Goal: Task Accomplishment & Management: Complete application form

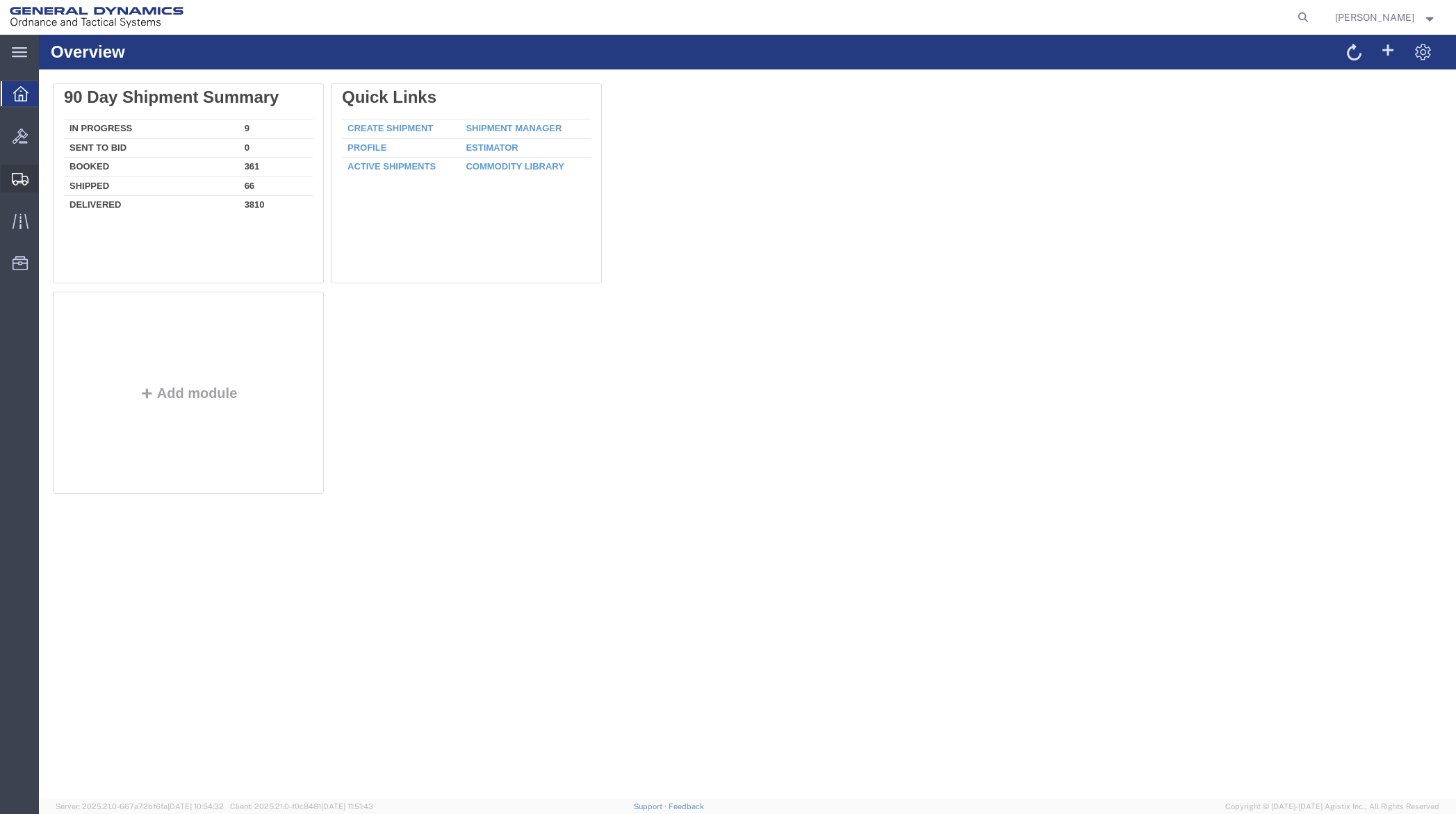
click at [0, 0] on span "Create Shipment" at bounding box center [0, 0] width 0 height 0
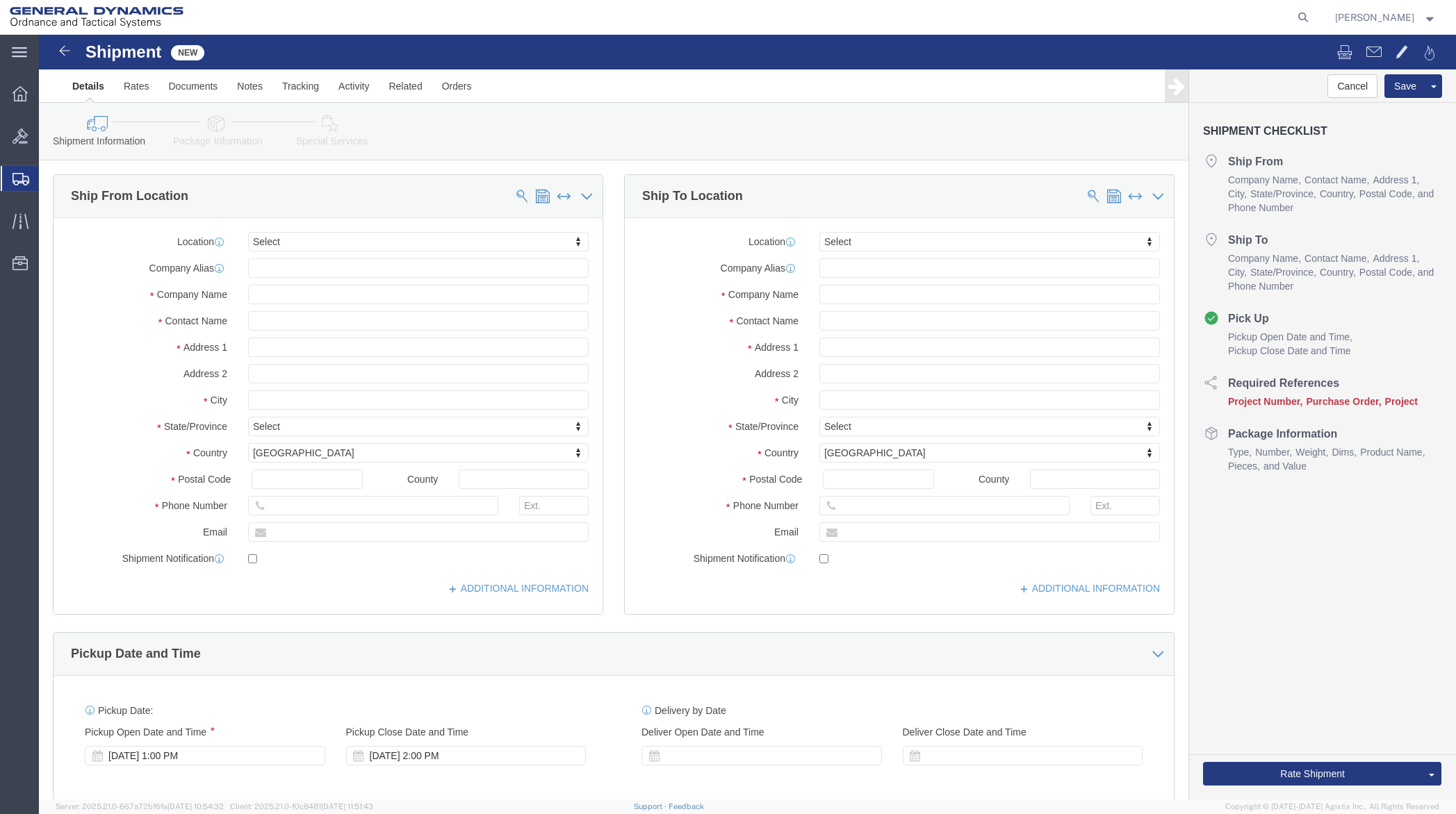
select select
click input "text"
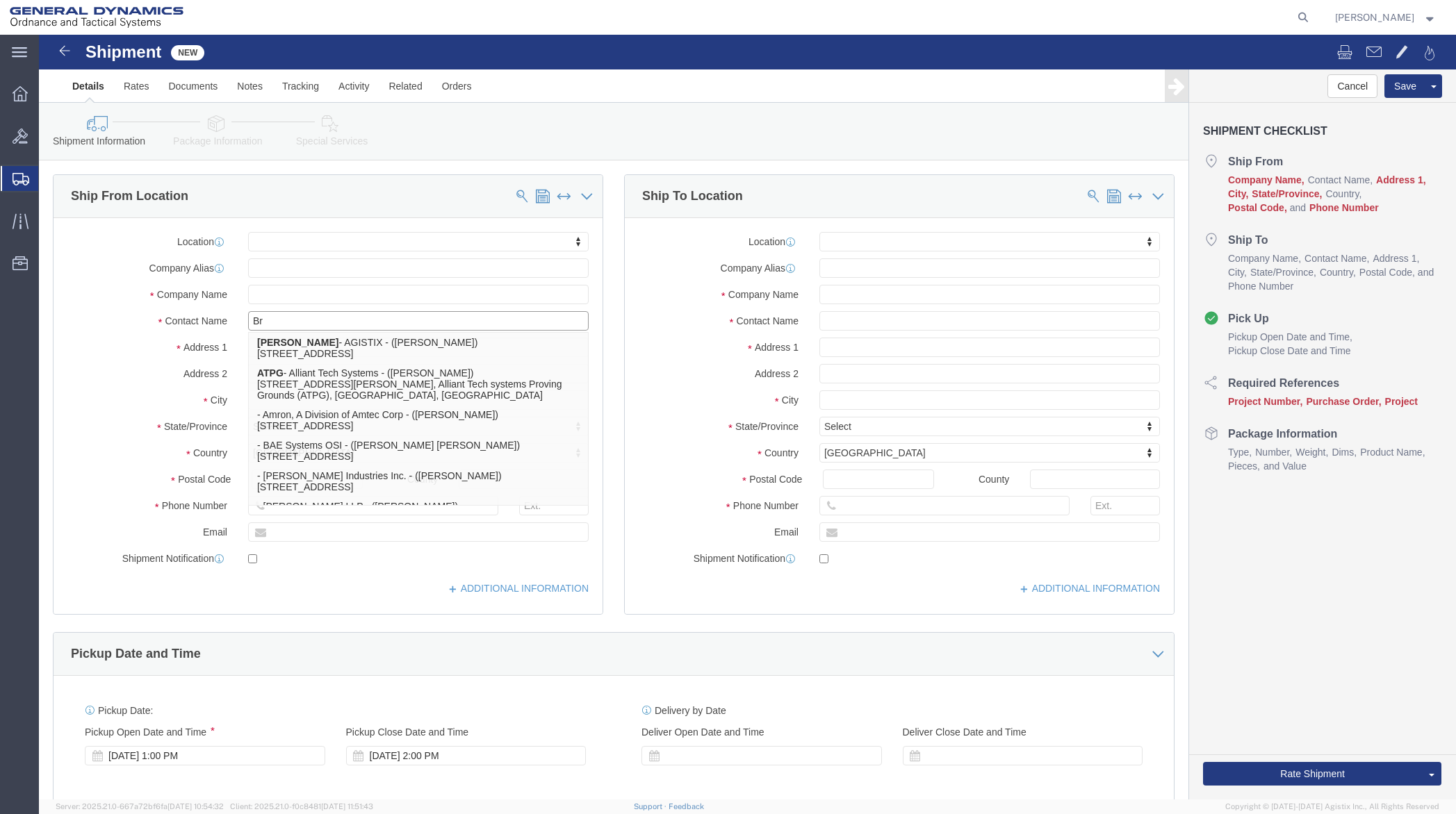
type input "Bre"
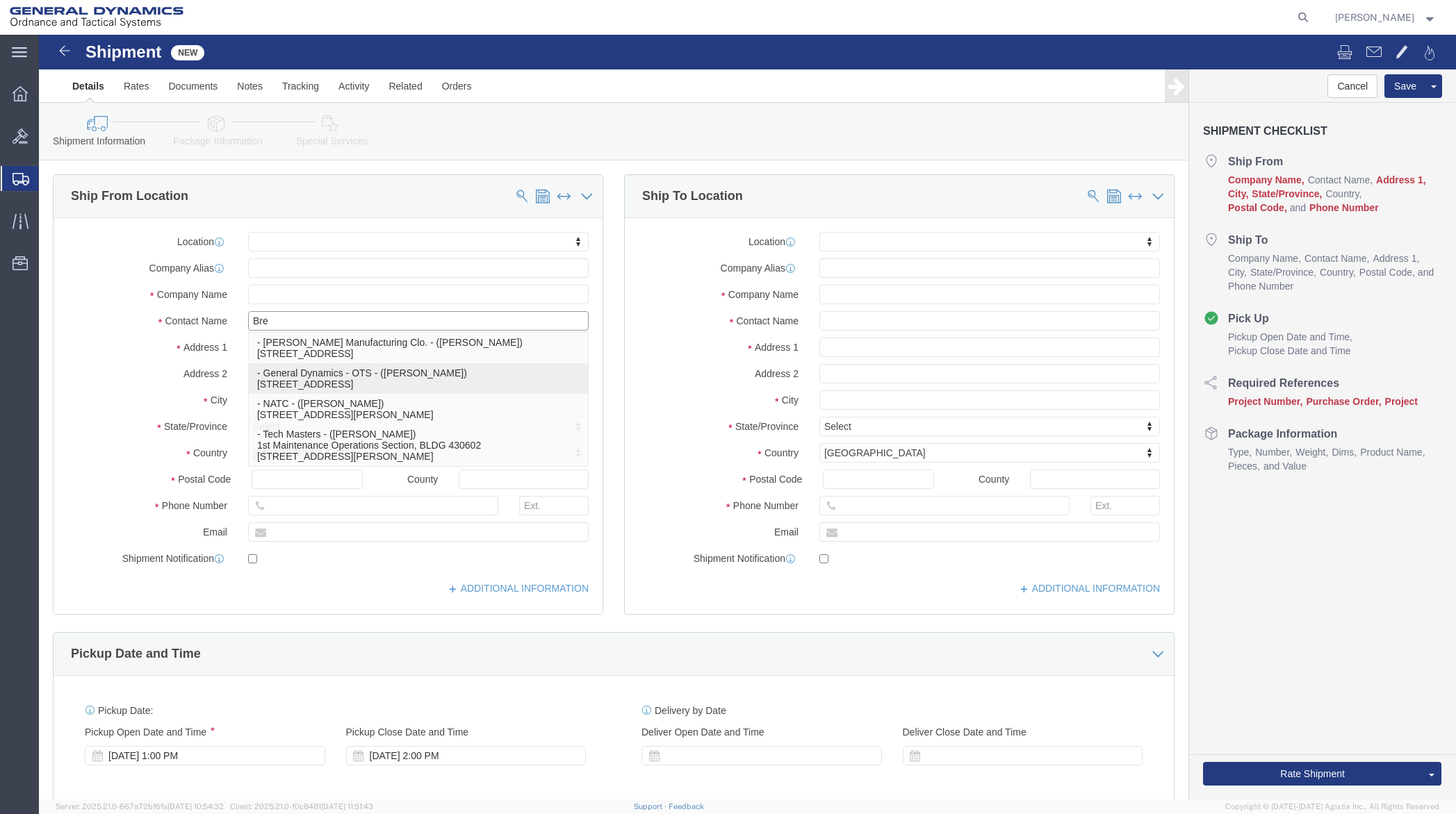
click p "- General Dynamics - OTS - (Brendan Disque) 19850 IH 635, Mesquite, TX, 75149, …"
select select
type input "19850 IH 635"
type input "75149"
type input "General Dynamics - OTS"
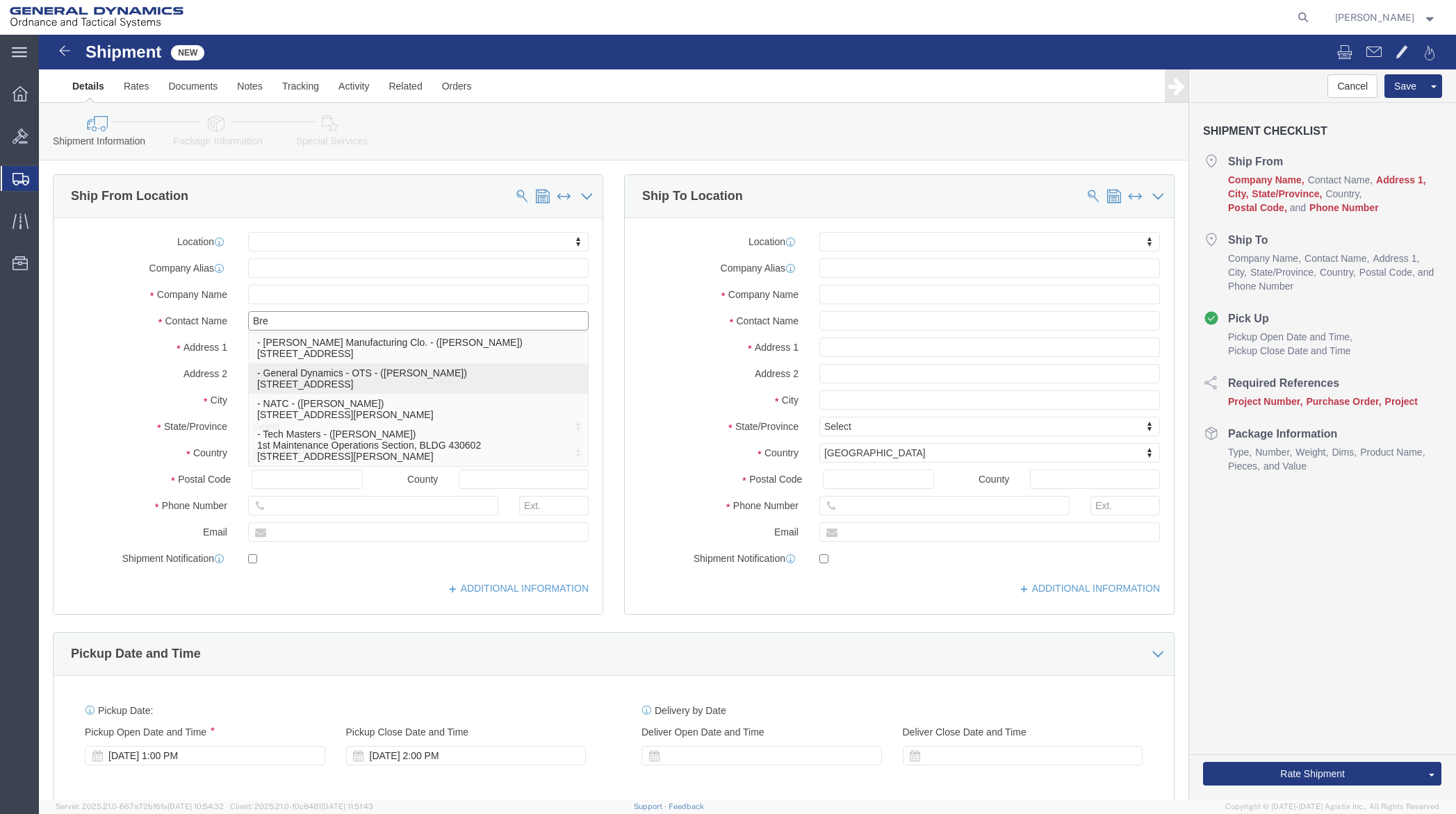
type input "Brendan Disque"
type input "Mesquite"
select select "TX"
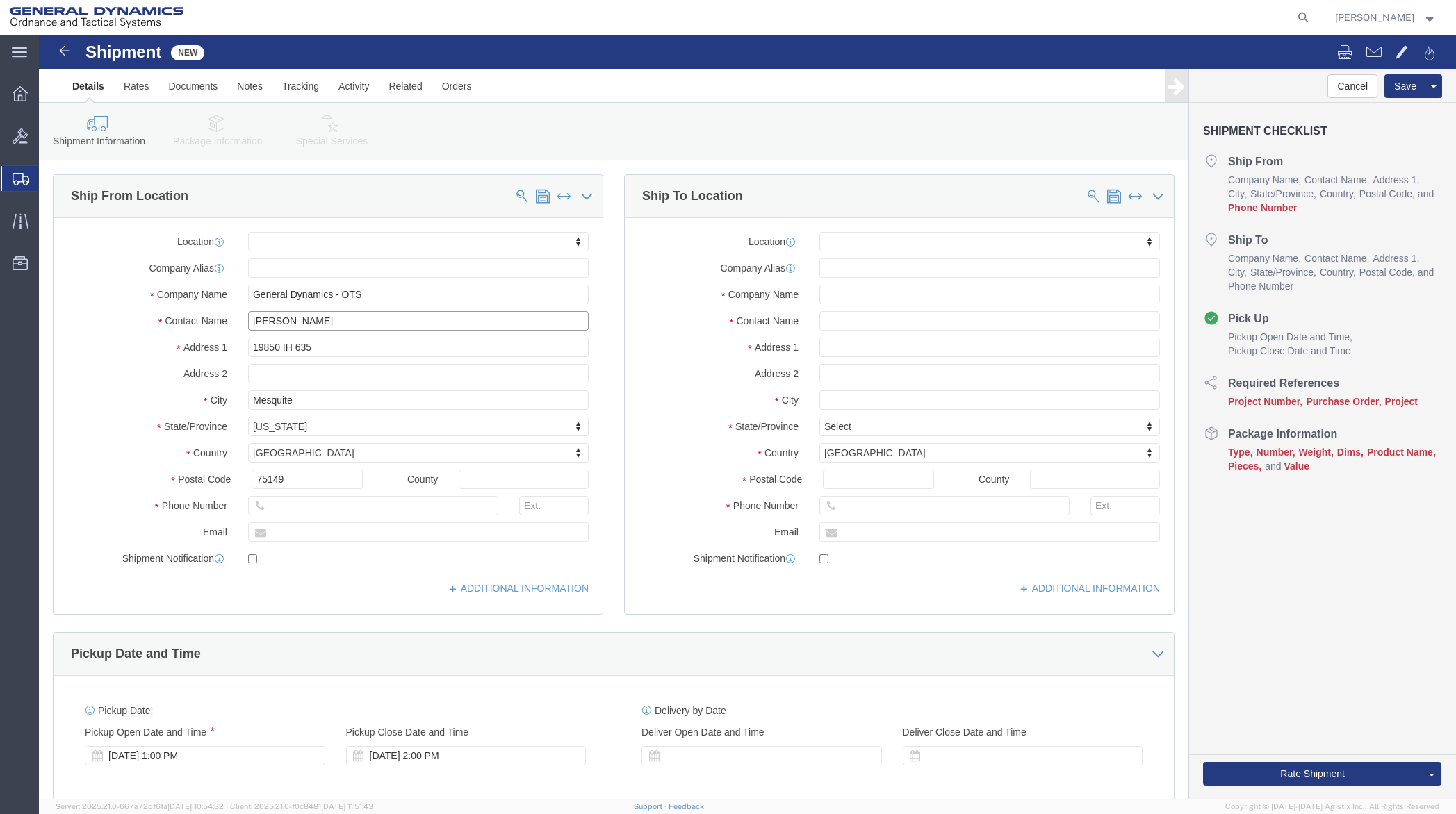
type input "Brendan Disque"
click input "text"
type input "972-806-0130"
click input "text"
paste input "Fusion Engineering, LLC"
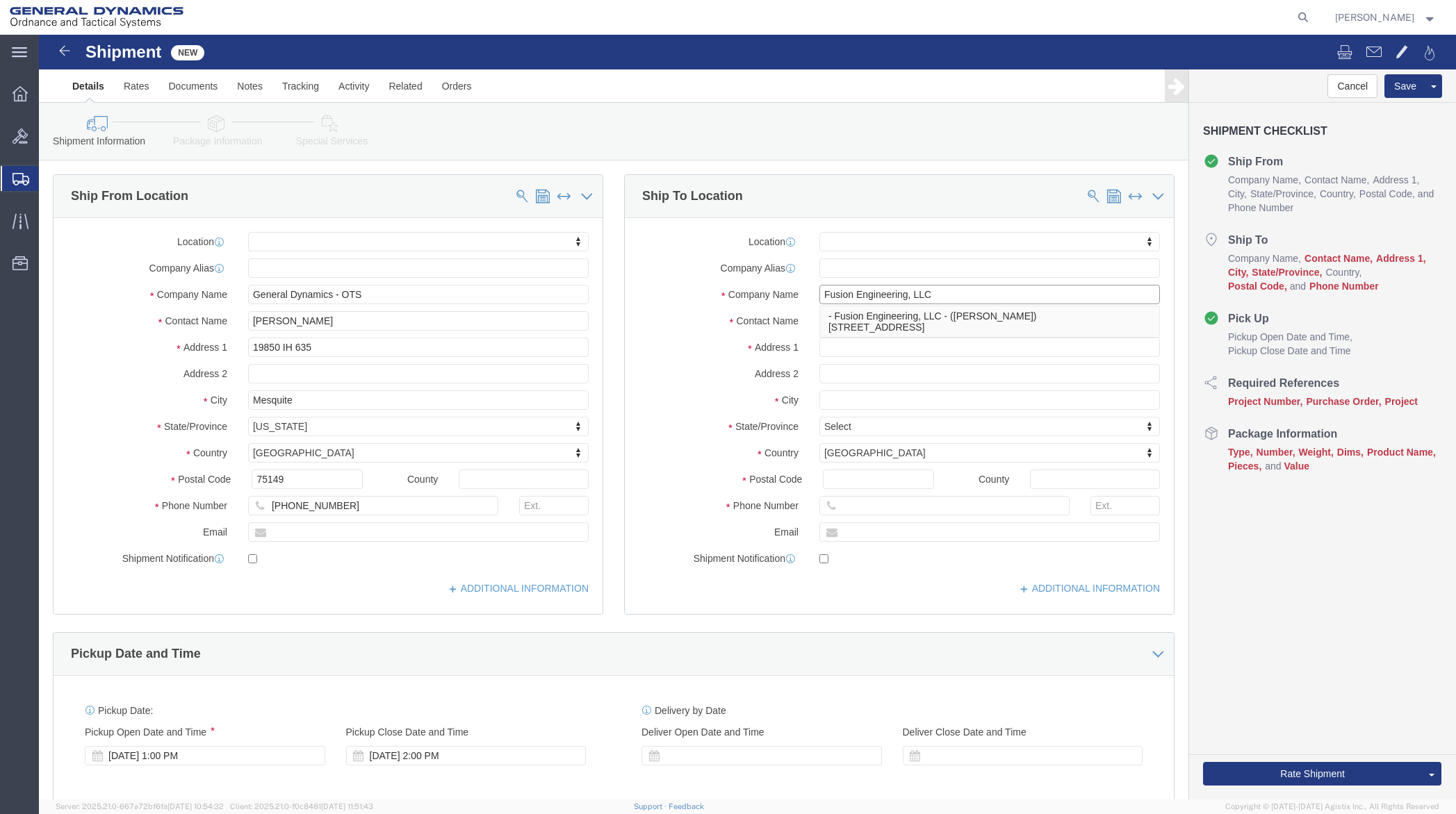
type input "Fusion Engineering, LLC"
paste input "Kevin L. Jones"
type input "Kevin L. Jones"
paste input "1804 Centre Point Circle"
type input "1804 Centre Point Circle"
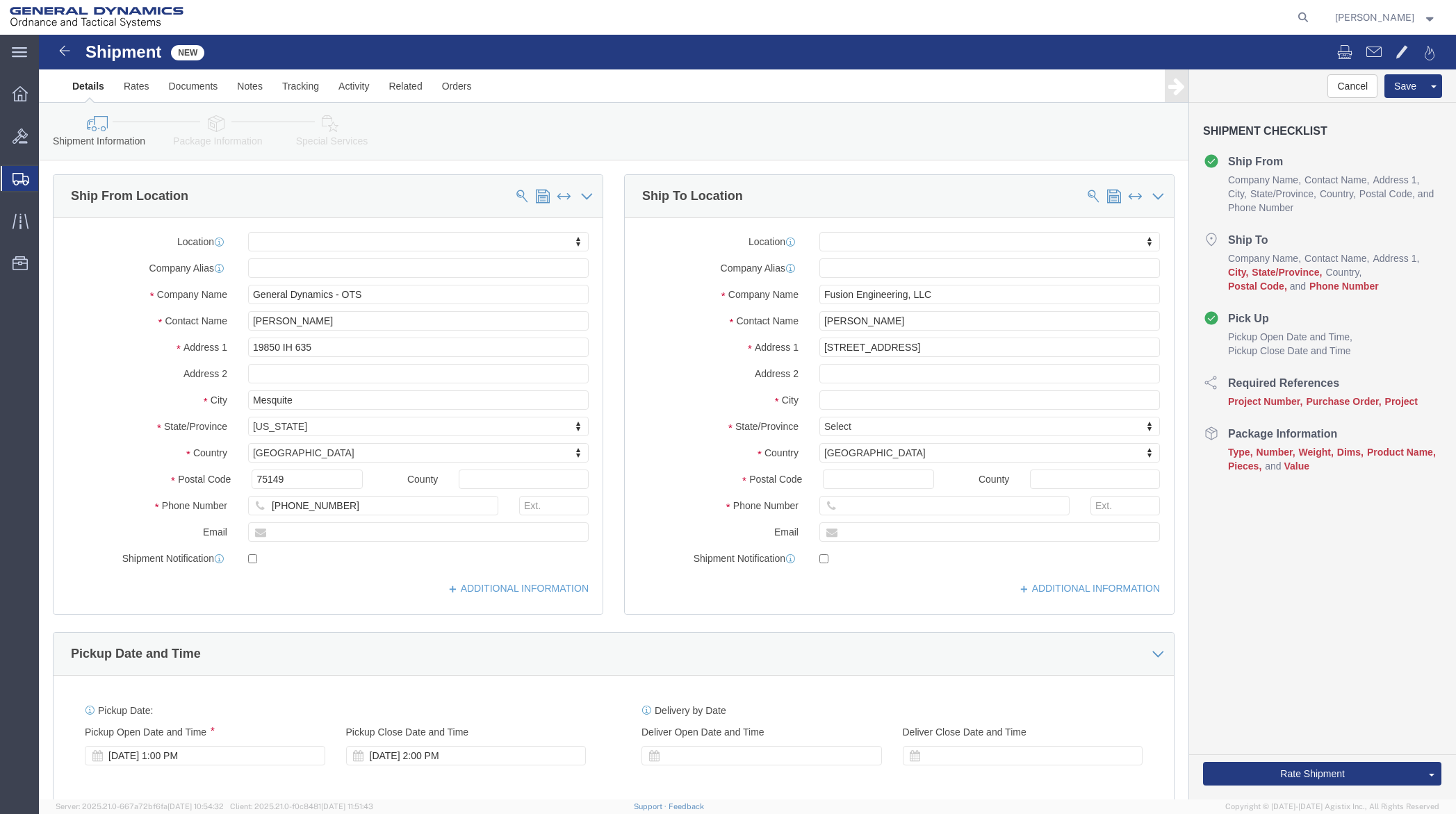
select select
paste input "Suite 112"
type input "Suite 112"
click input "text"
paste input "Naperville"
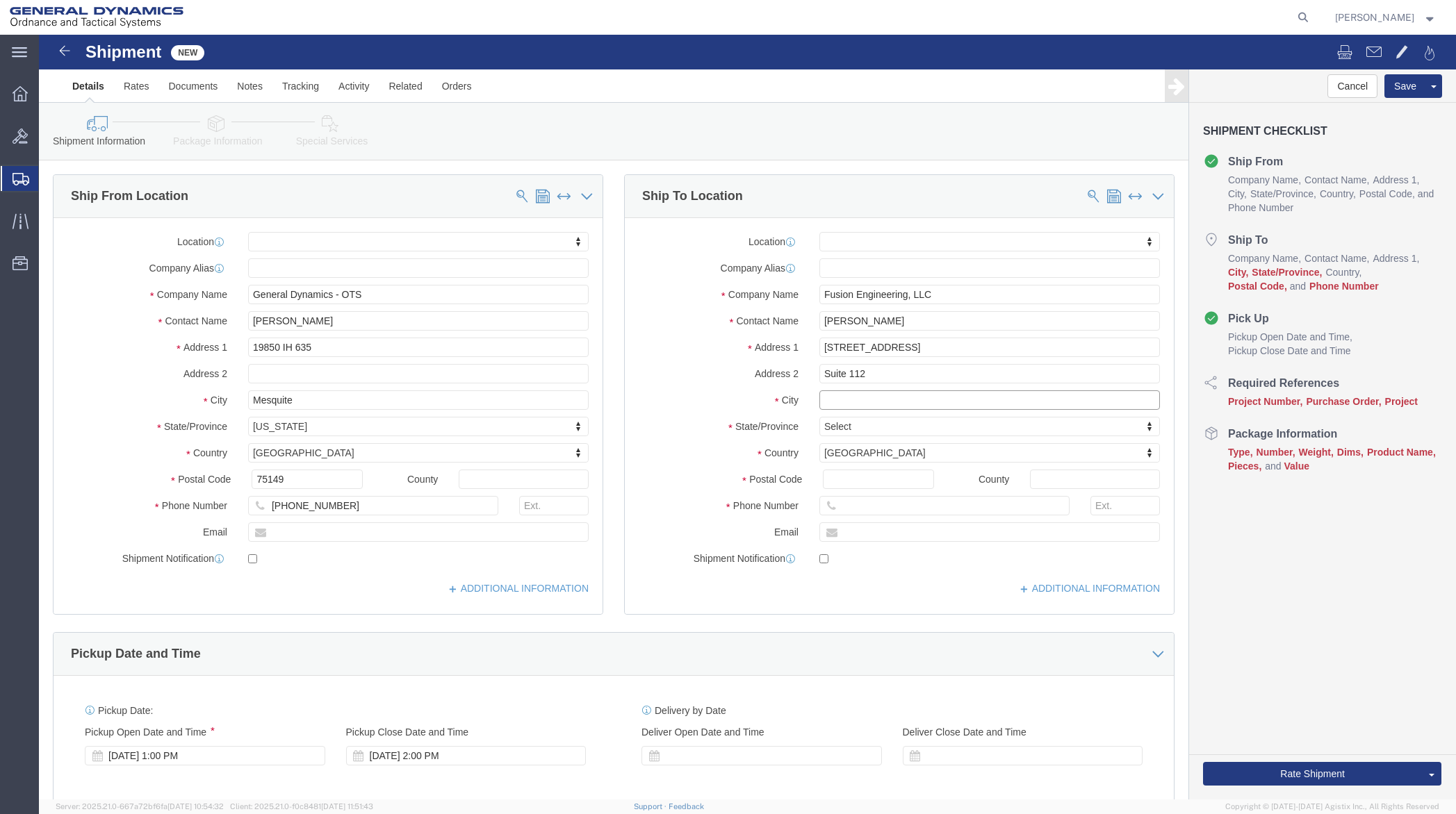
type input "Naperville"
click p "- Fusion Engineering, LLC - (Kevin L. Jones) 1804 Centre Point Circle, Suite 11…"
select select
type input "60563"
type input "Naperville"
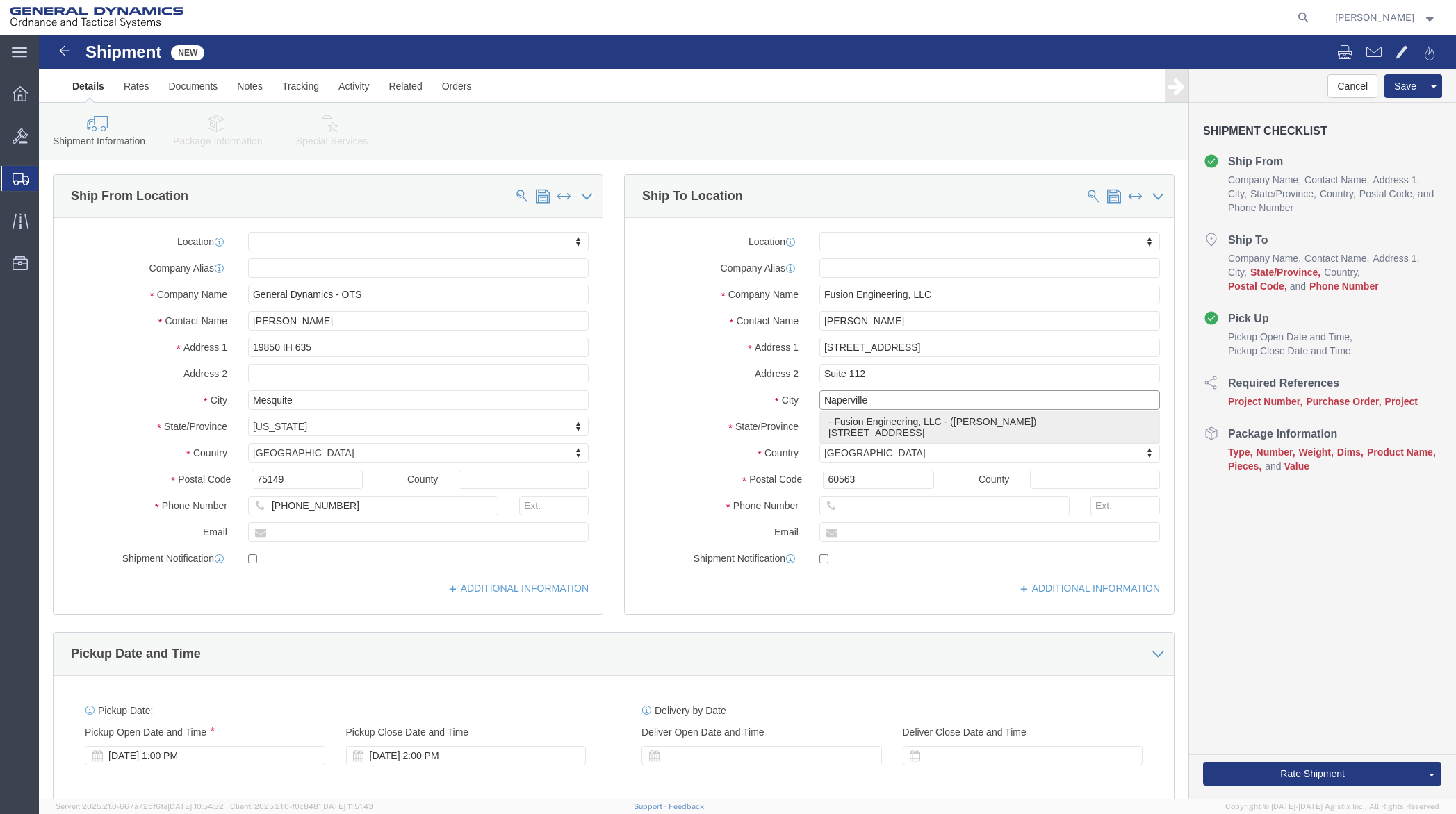
select select "IL"
type input "Naperville"
select select
drag, startPoint x: 303, startPoint y: 473, endPoint x: 218, endPoint y: 473, distance: 85.0
click div "972-806-0130"
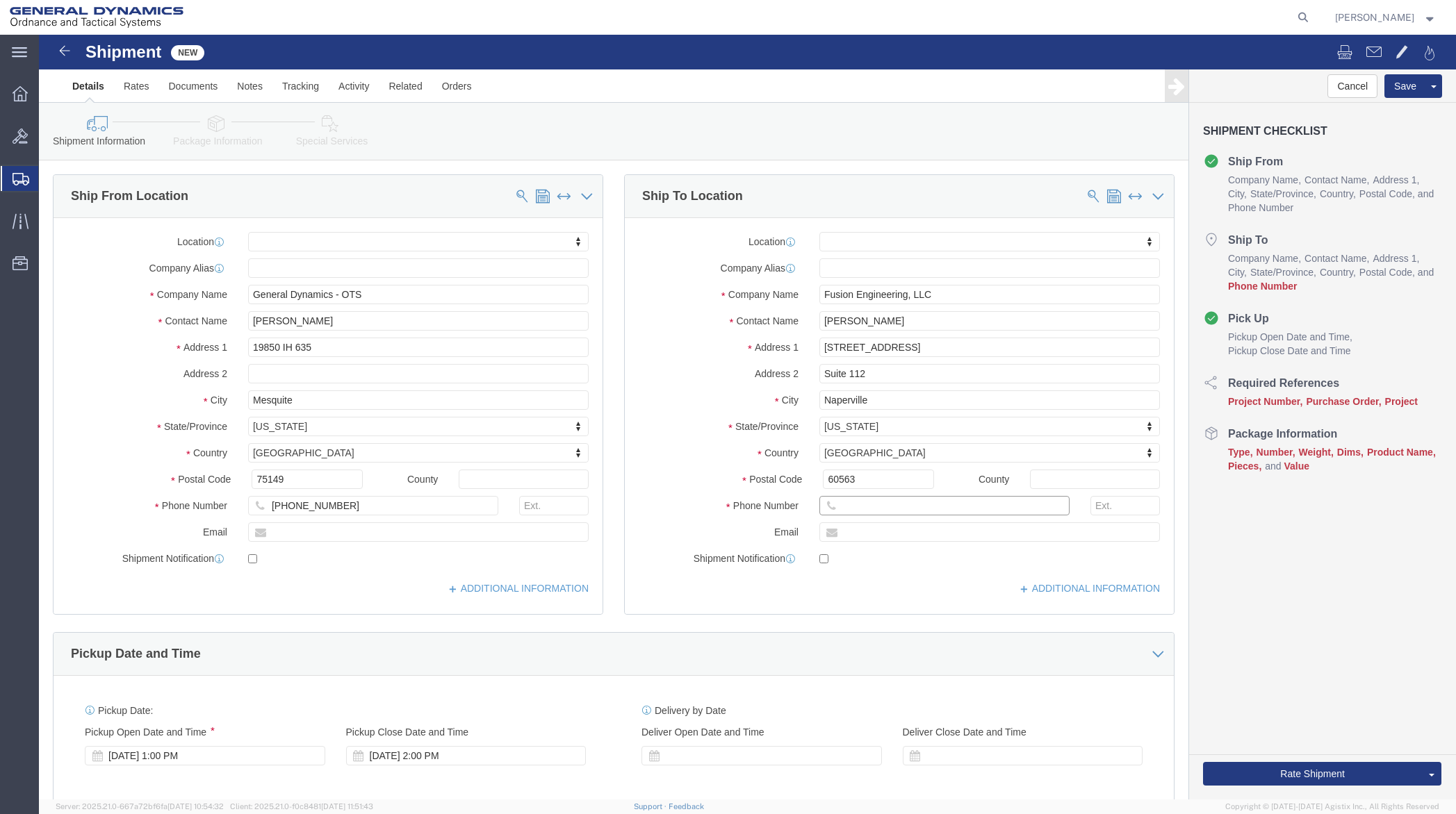
click input "text"
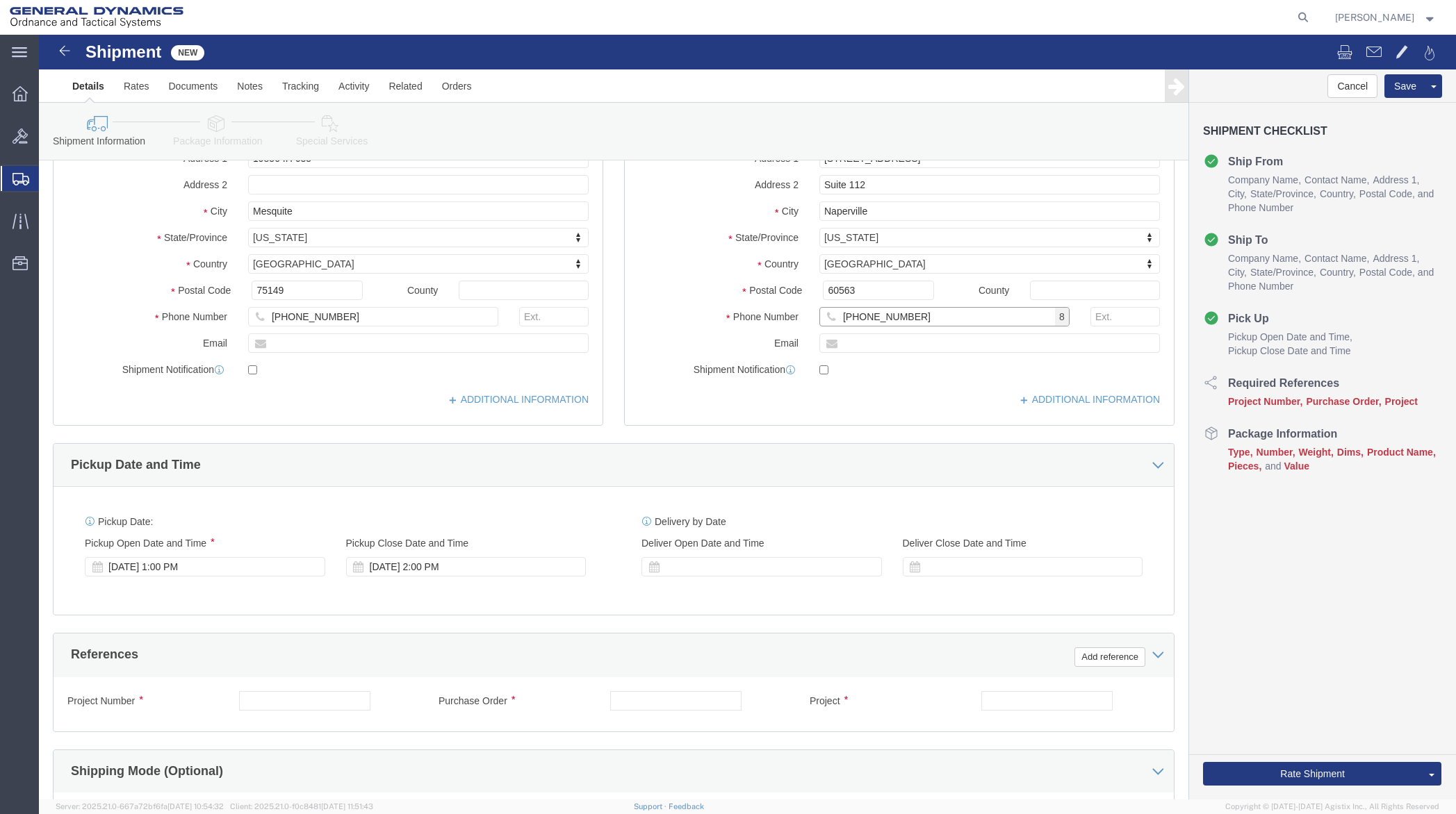
scroll to position [208, 0]
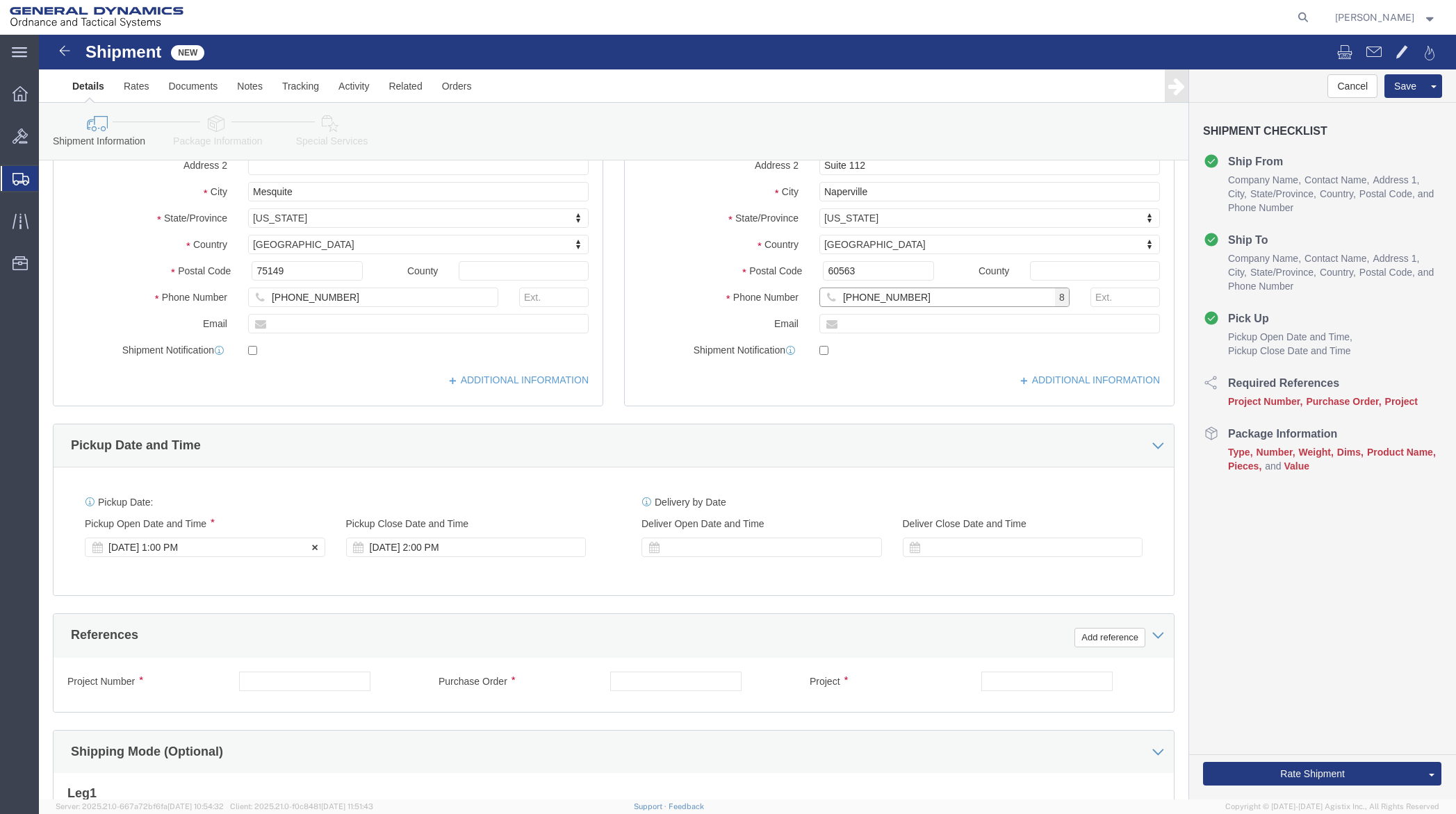
type input "972-806-0130"
click div "Oct 13 2025 1:00 PM"
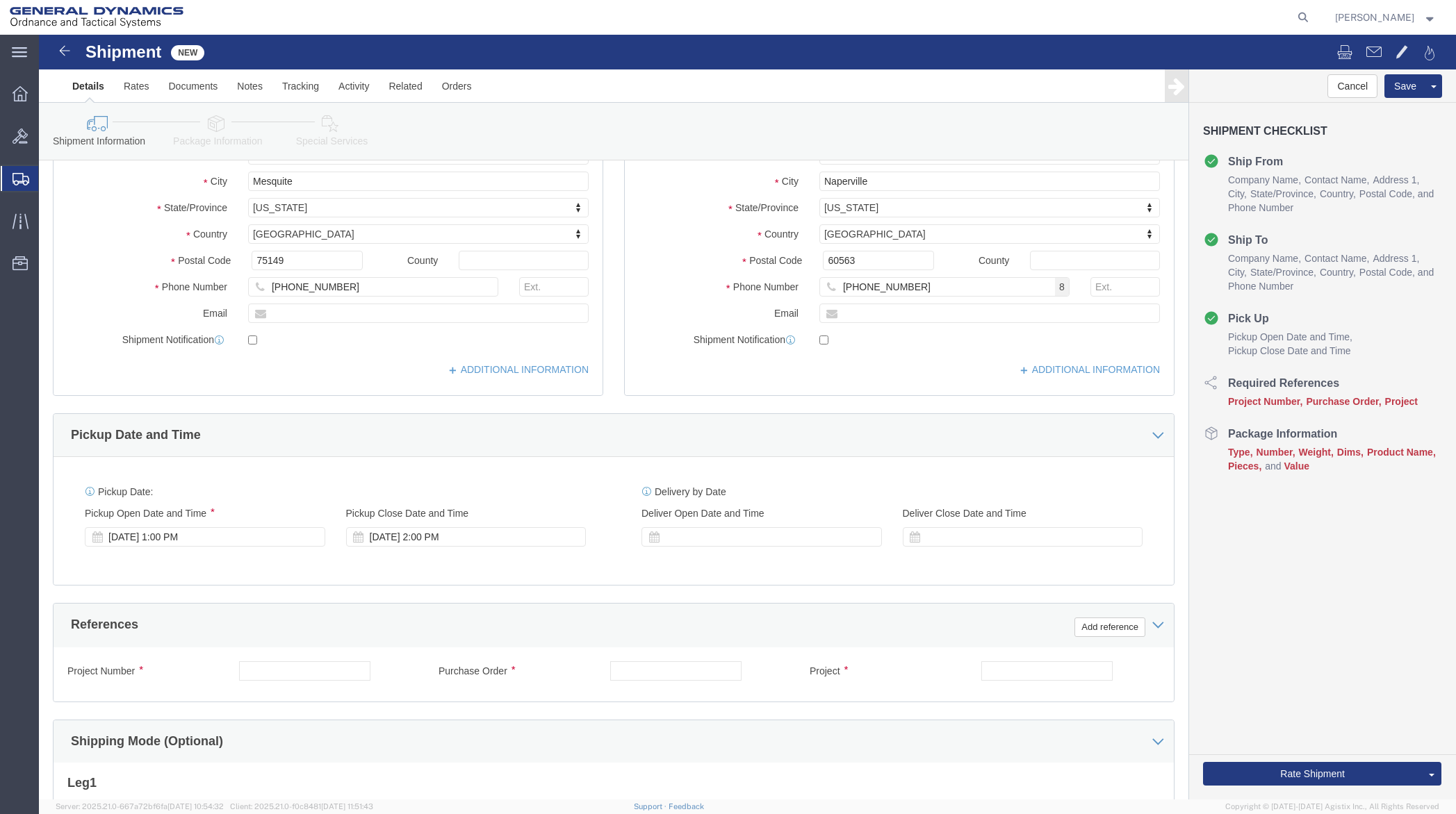
click div "Pickup Date: Pickup Start Date Pickup Start Time Pickup Open Date and Time Oct …"
click div "Oct 13 2025 1:00 PM"
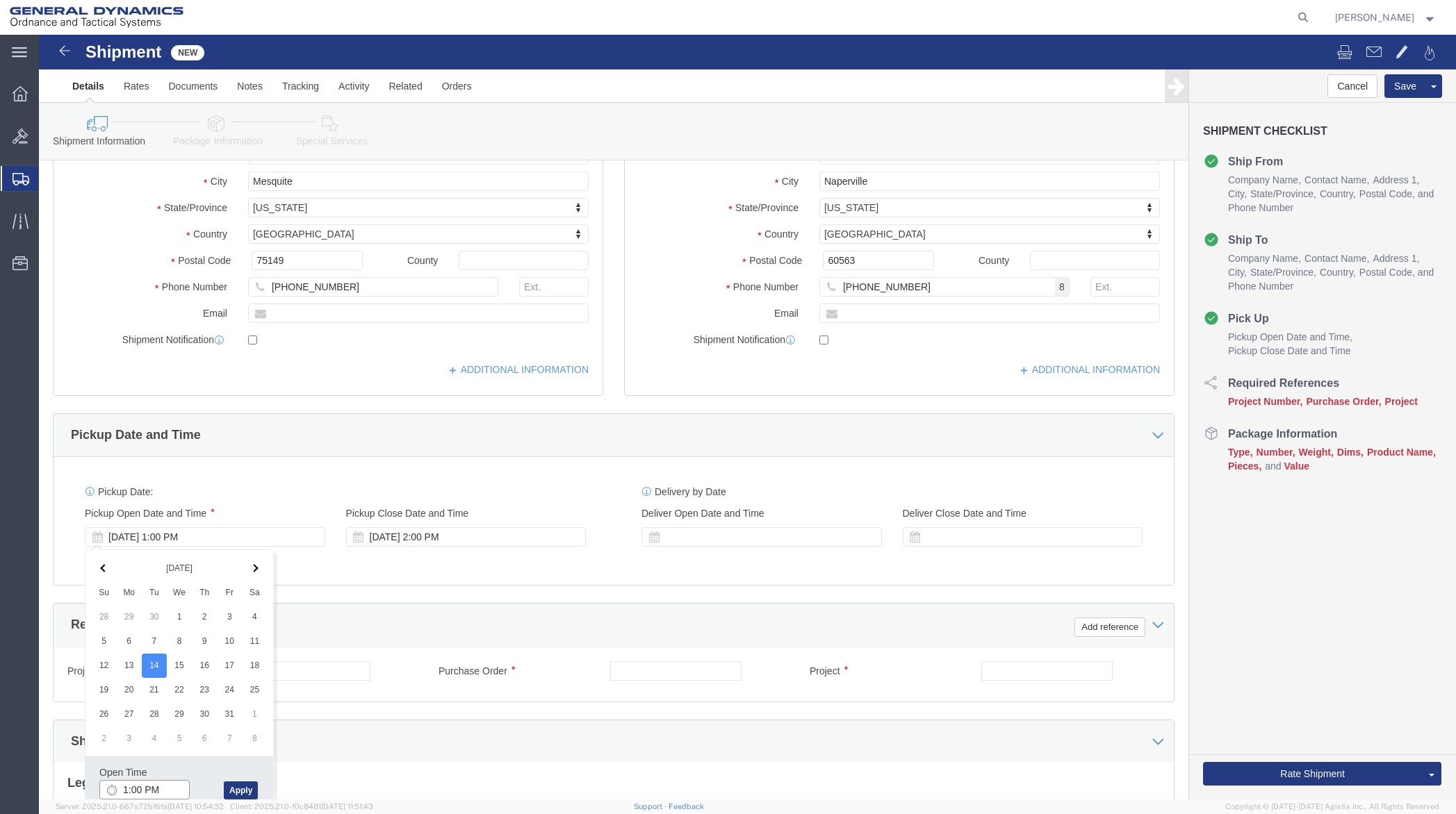
click input "1:00 PM"
type input "8:00 AM"
click button "Apply"
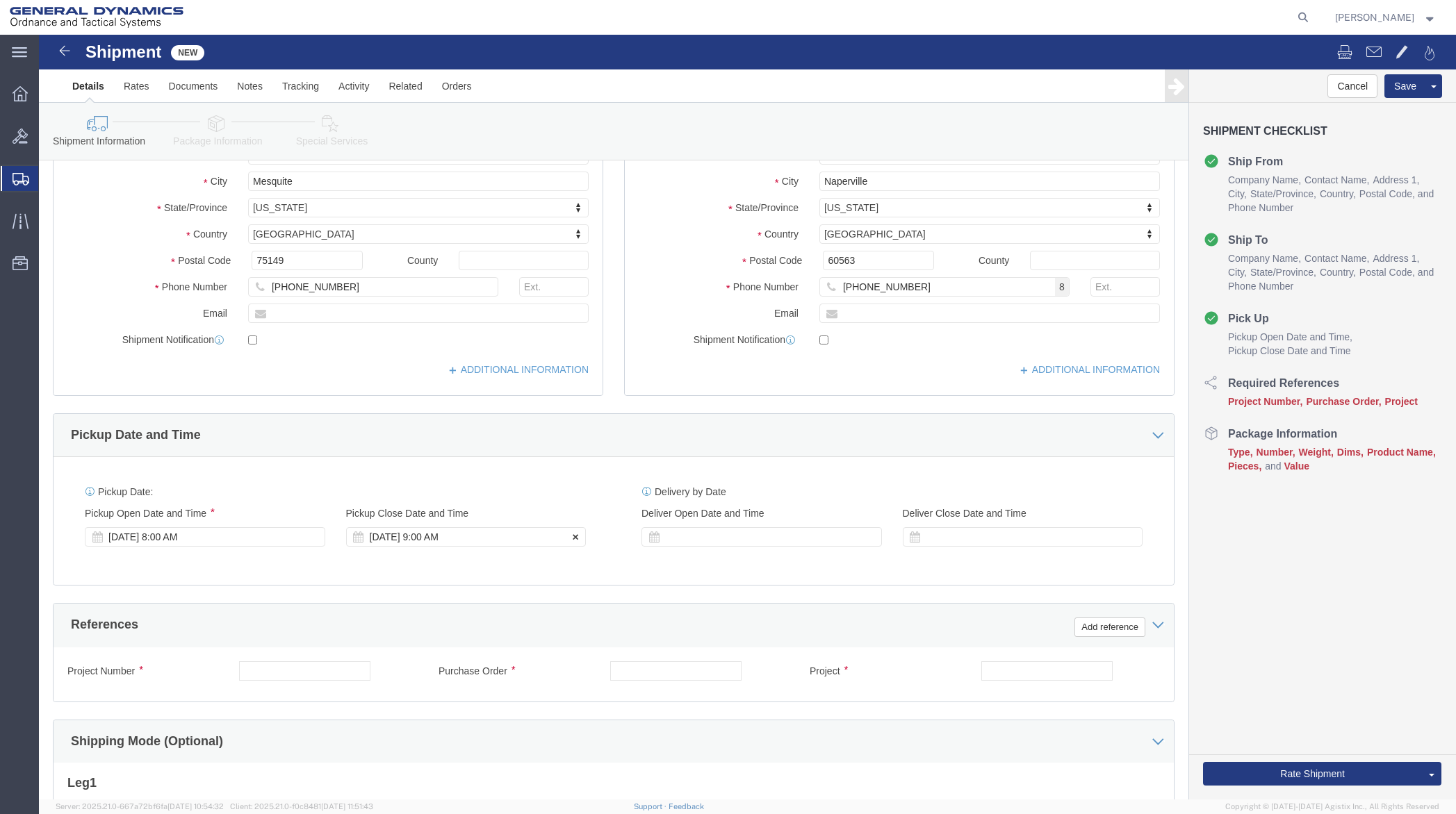
click div "Oct 14 2025 9:00 AM"
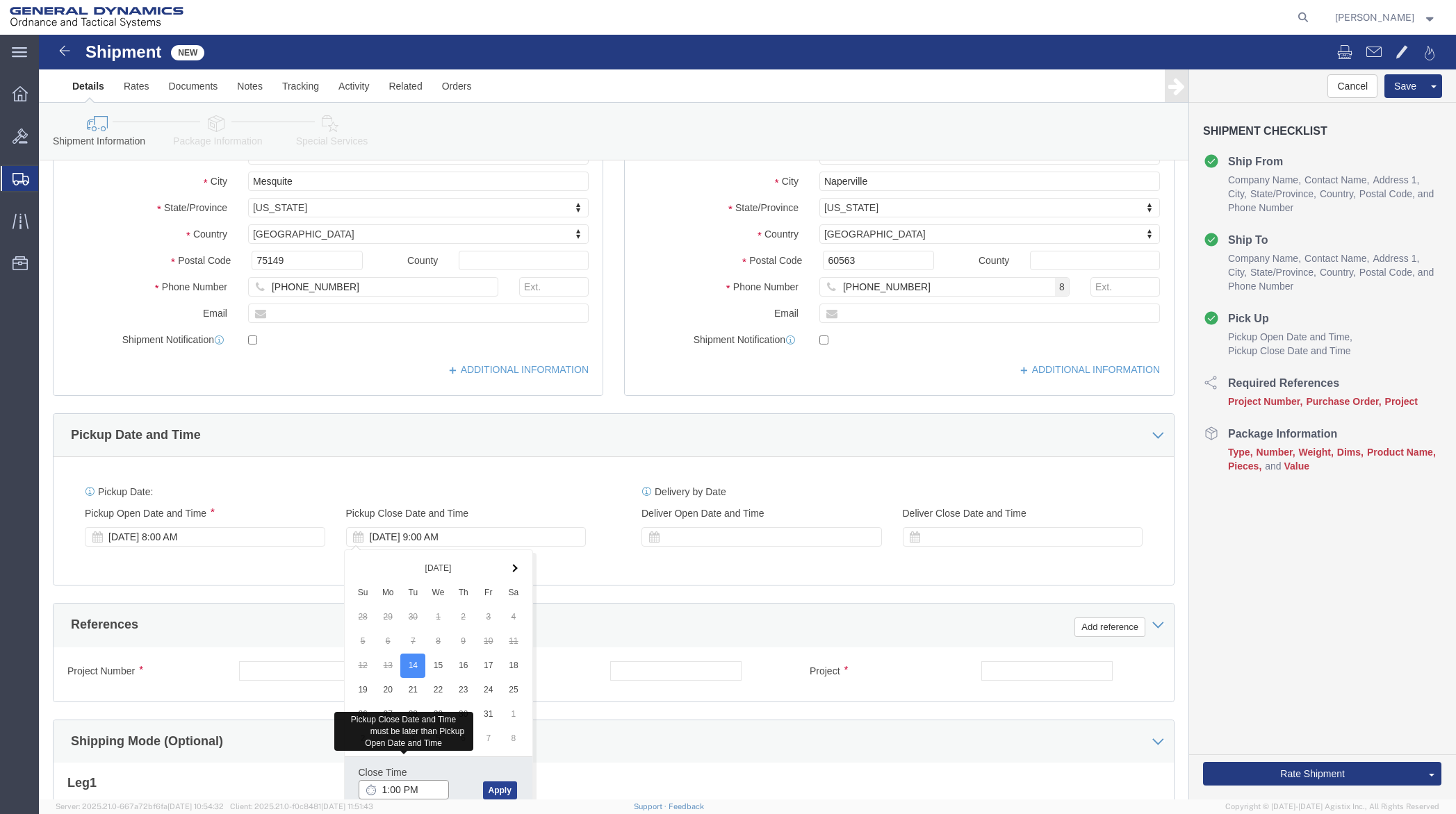
type input "1:00 PM"
click button "Apply"
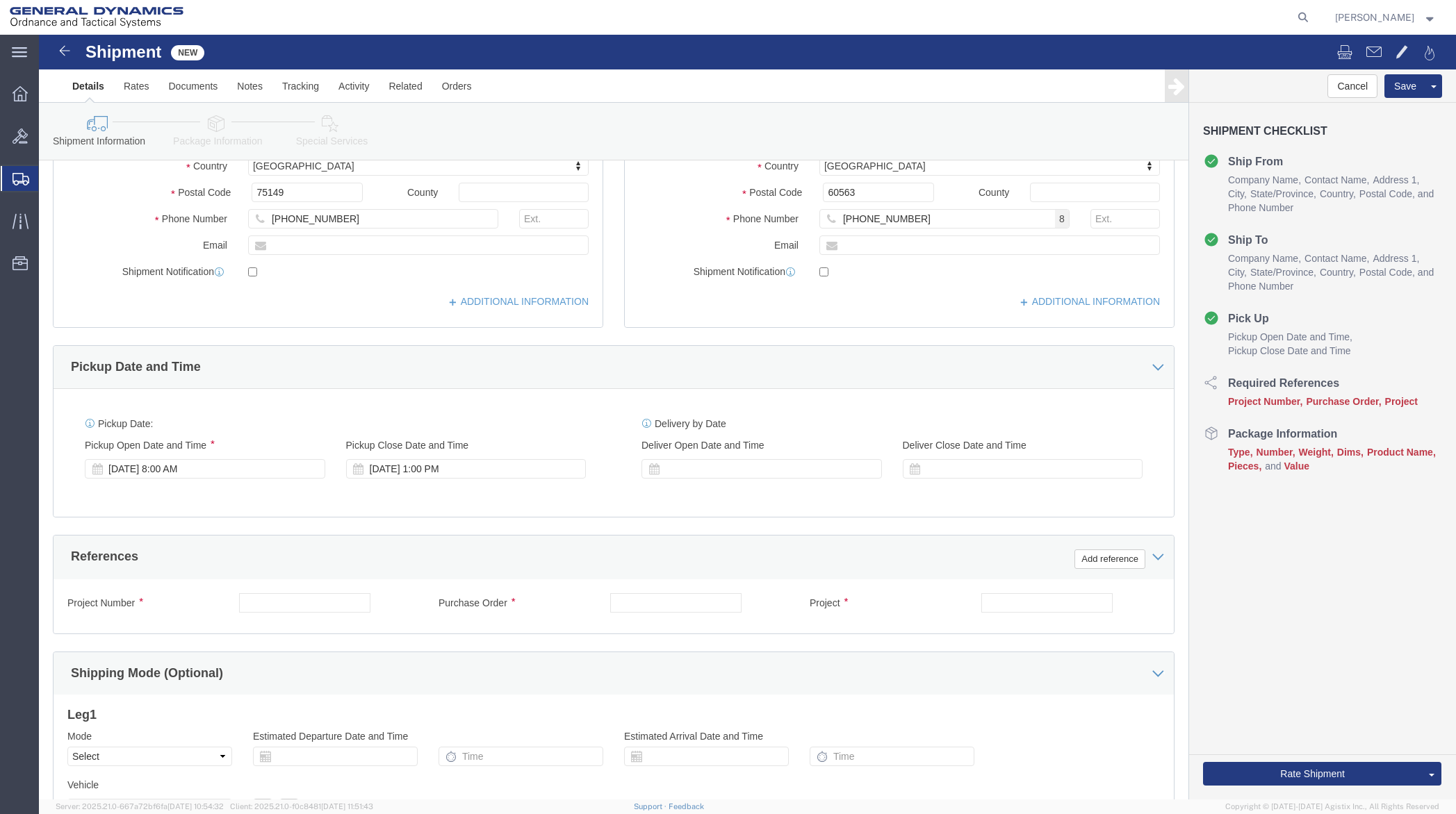
scroll to position [288, 0]
click input "text"
type input "8192655"
click input "text"
type input "50SOM"
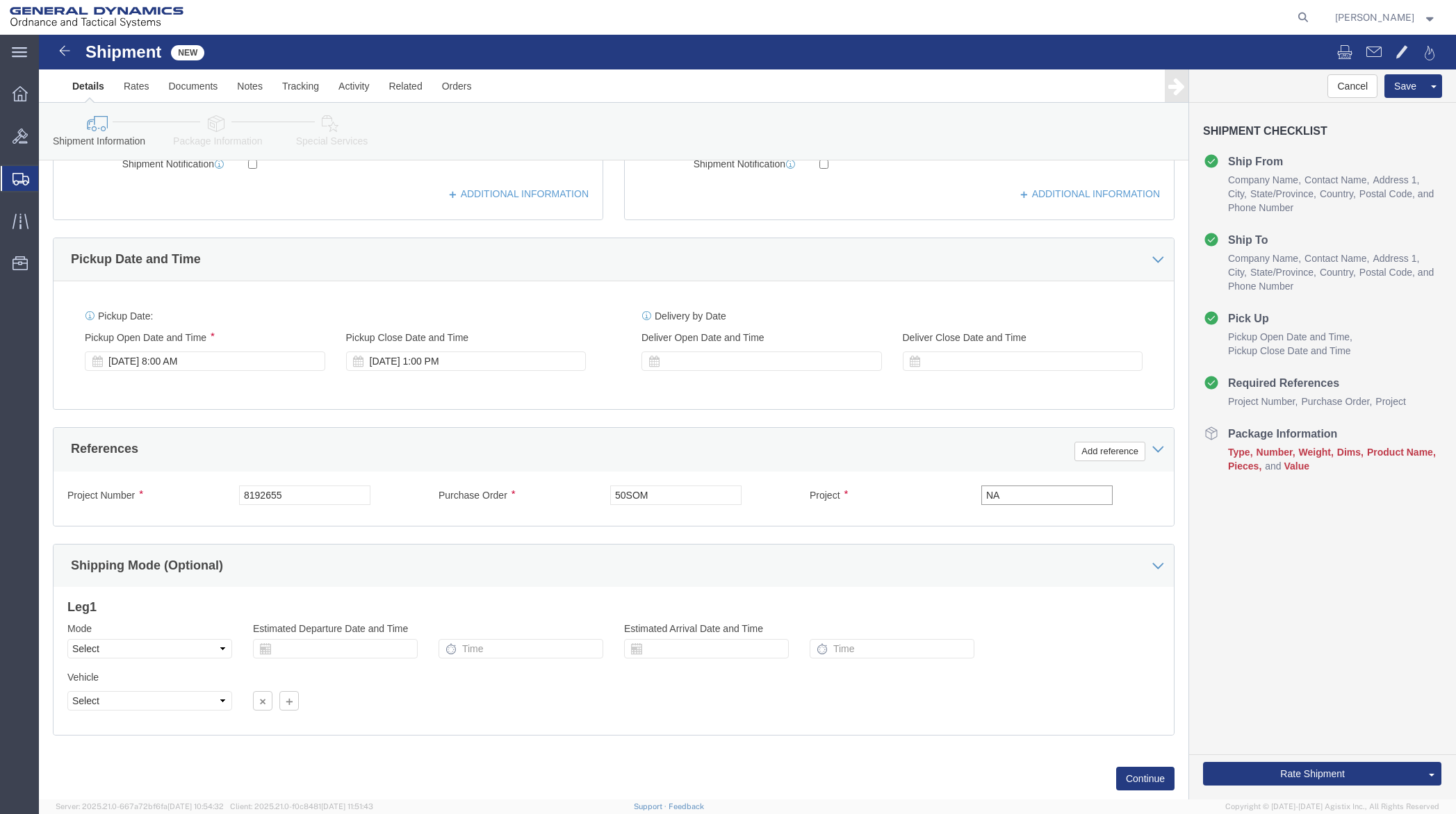
scroll to position [428, 0]
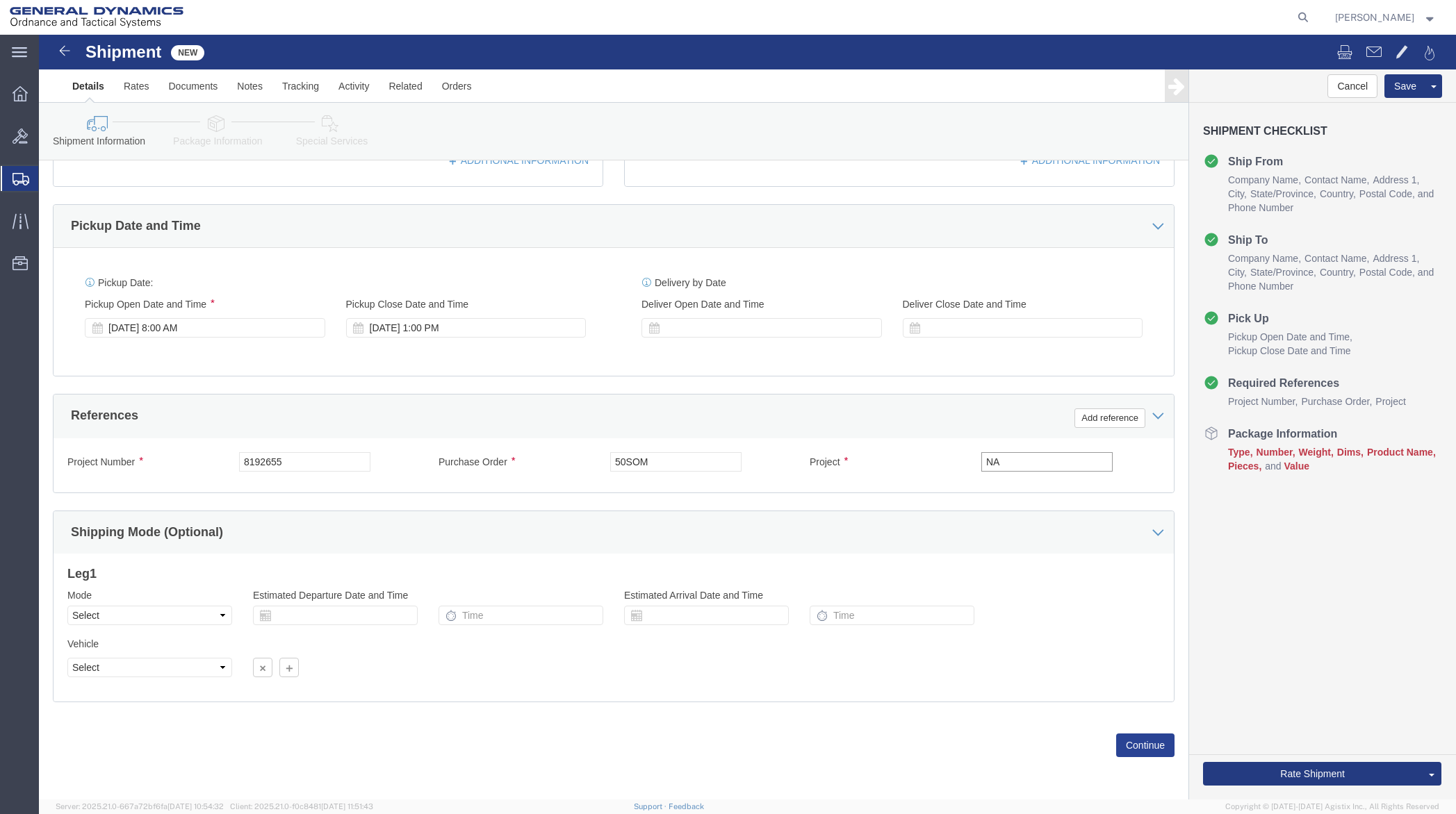
type input "NA"
click button "Continue"
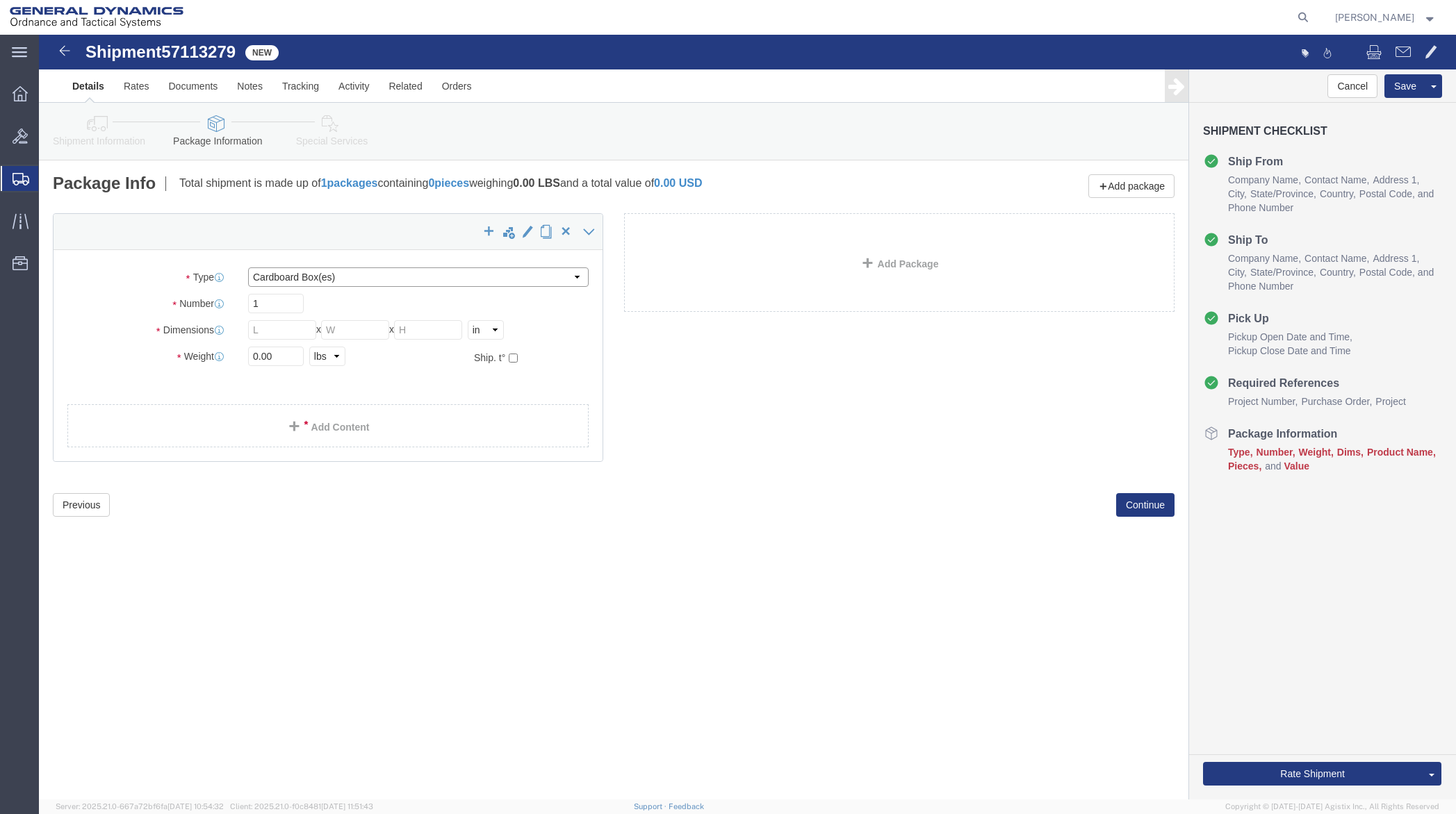
click select "Select Bale(s) Basket(s) Bolt(s) Bottle(s) Buckets Bulk Bundle(s) Can(s) Cardbo…"
select select "POST"
click select "Select Bale(s) Basket(s) Bolt(s) Bottle(s) Buckets Bulk Bundle(s) Can(s) Cardbo…"
click input "text"
type input "48"
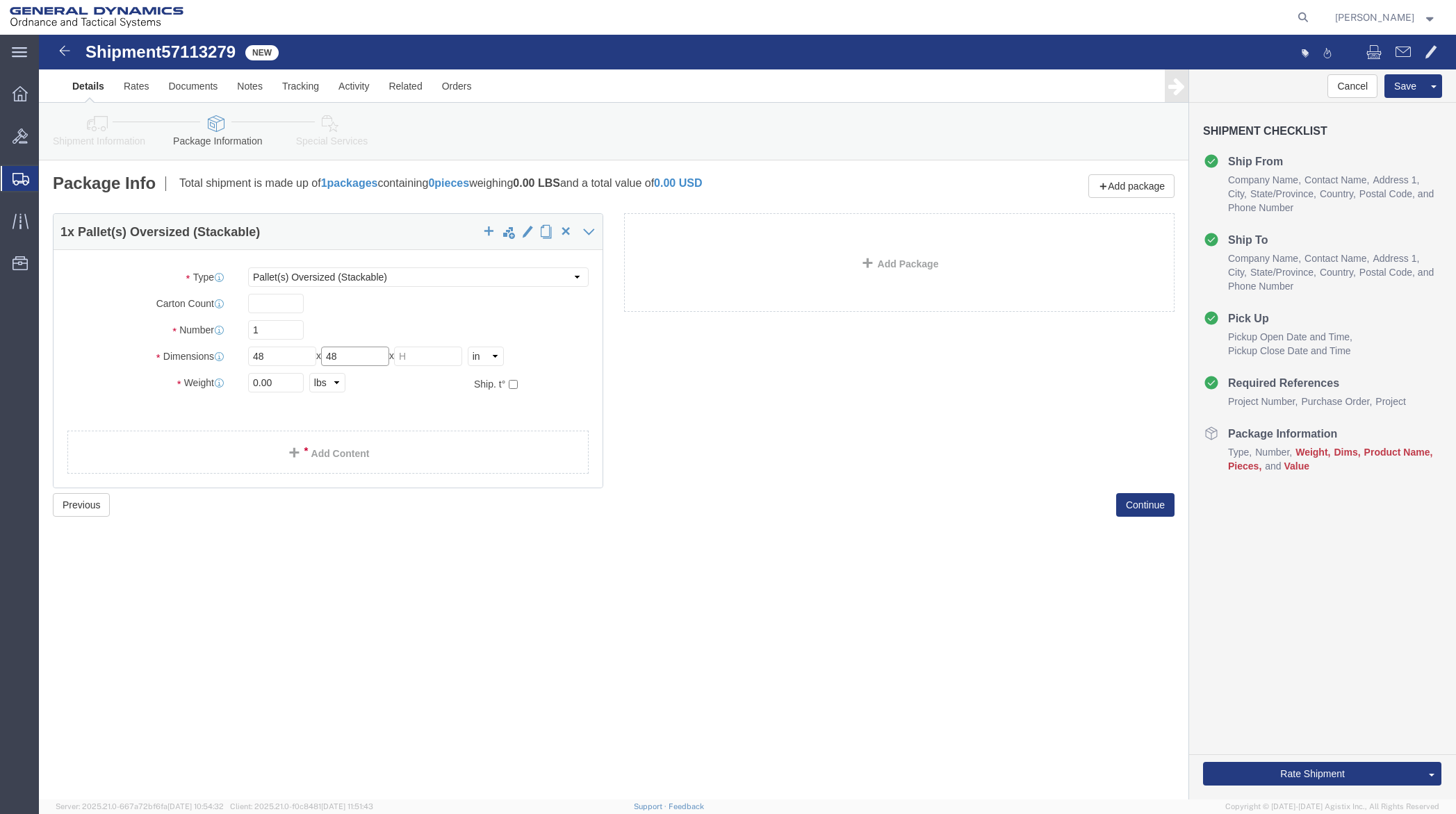
type input "48"
type input "12"
drag, startPoint x: 241, startPoint y: 348, endPoint x: 200, endPoint y: 354, distance: 41.4
click div "0.00 Select kgs lbs"
type input "180"
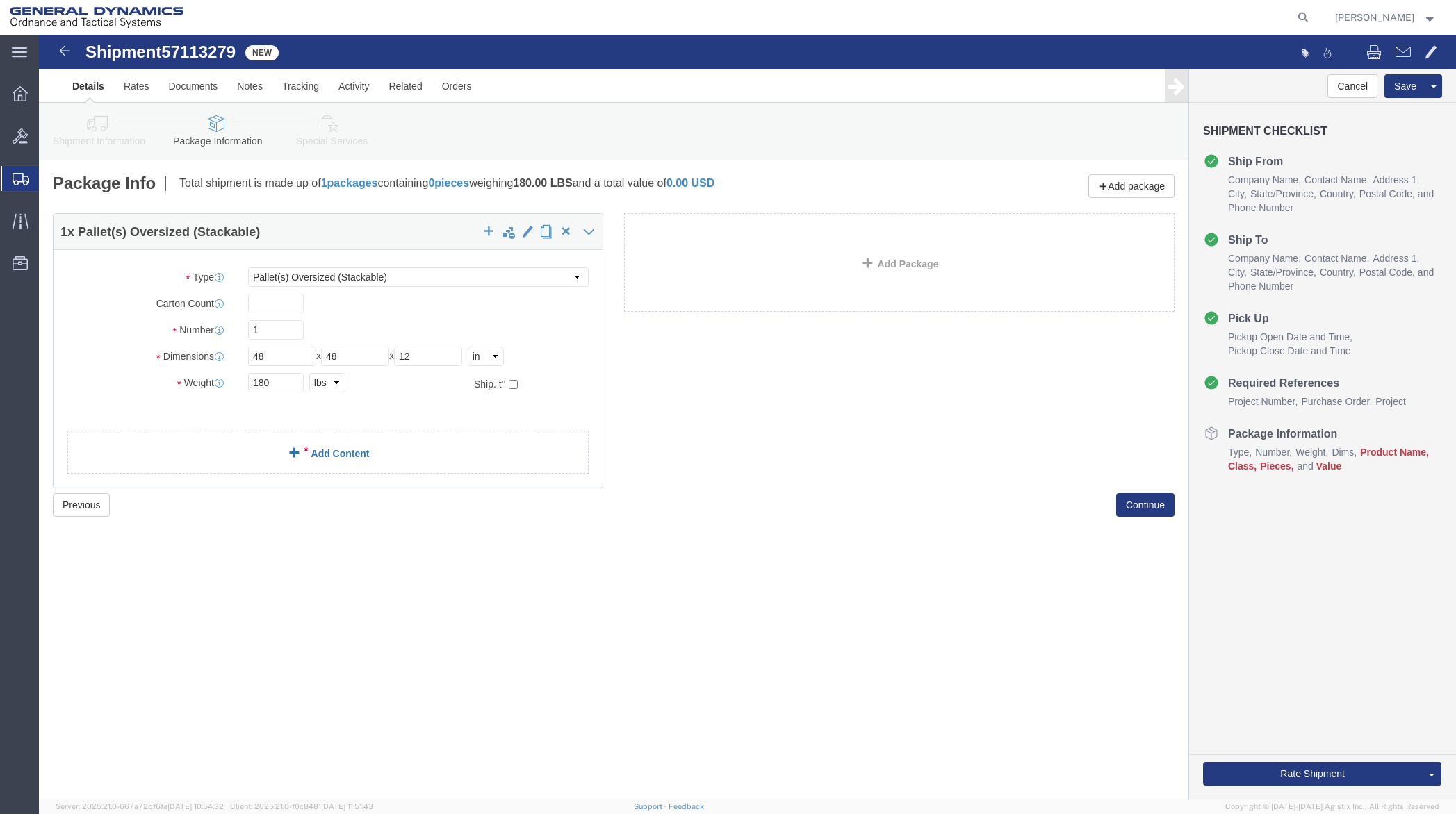
click link "Add Content"
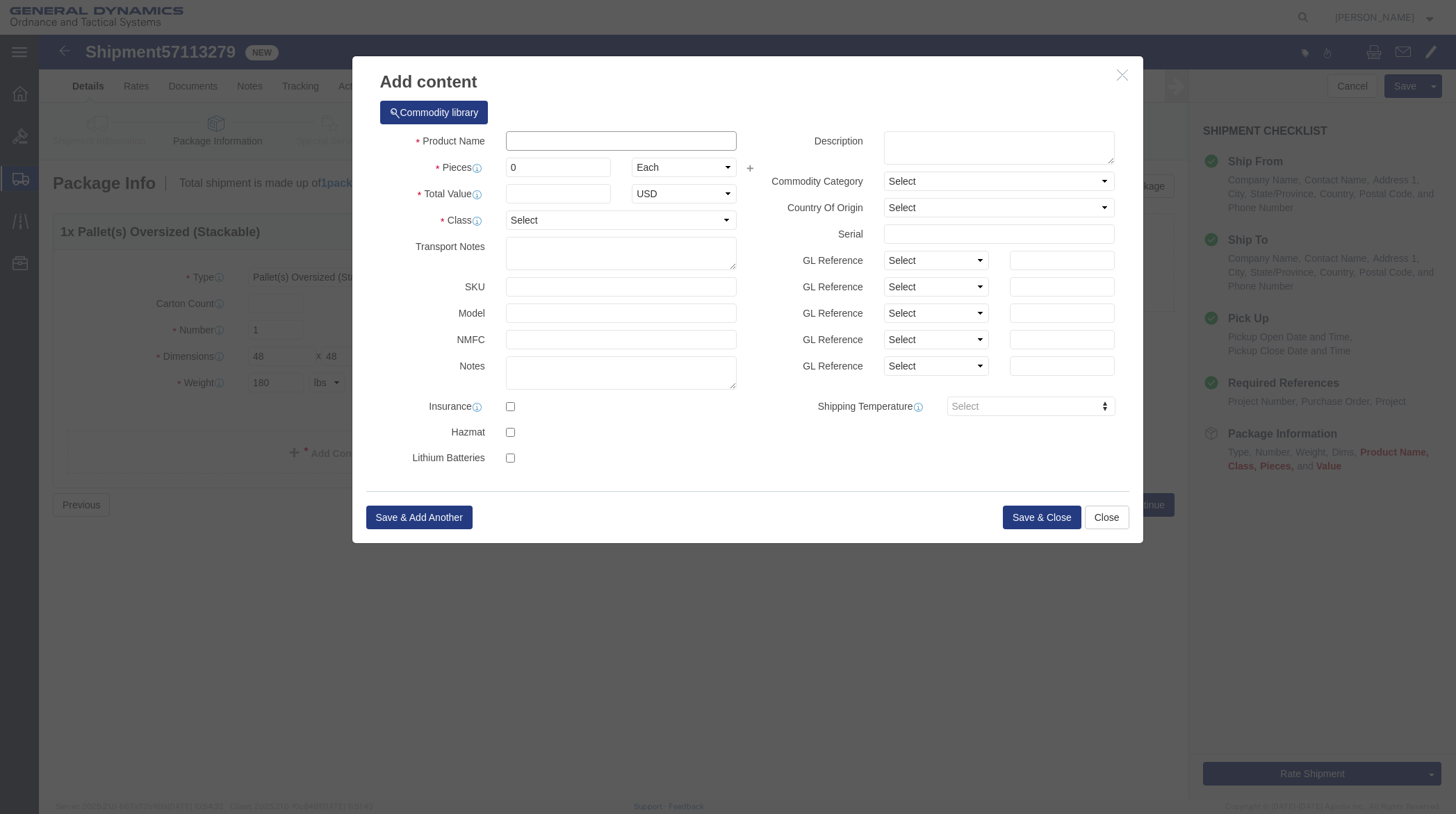
paste input "2 Fusion Parts"
type input "2 Fusion Parts"
drag, startPoint x: 479, startPoint y: 133, endPoint x: 460, endPoint y: 132, distance: 19.0
click div "0"
type input "2"
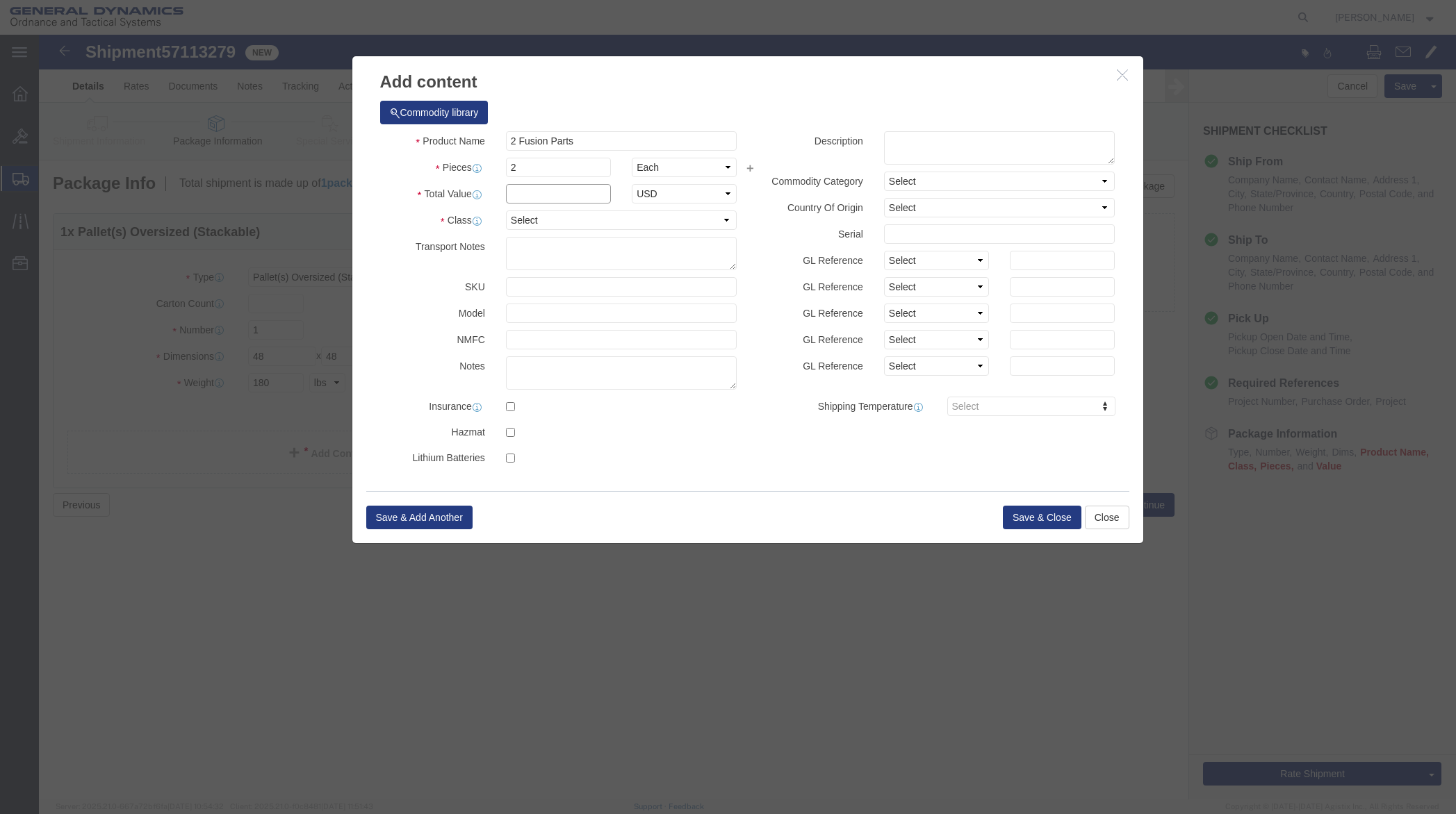
click input "text"
type input "4,500"
click select "Select 50 55 60 65 70 85 92.5 100 125 175 250 300 400"
select select "50"
click select "Select 50 55 60 65 70 85 92.5 100 125 175 250 300 400"
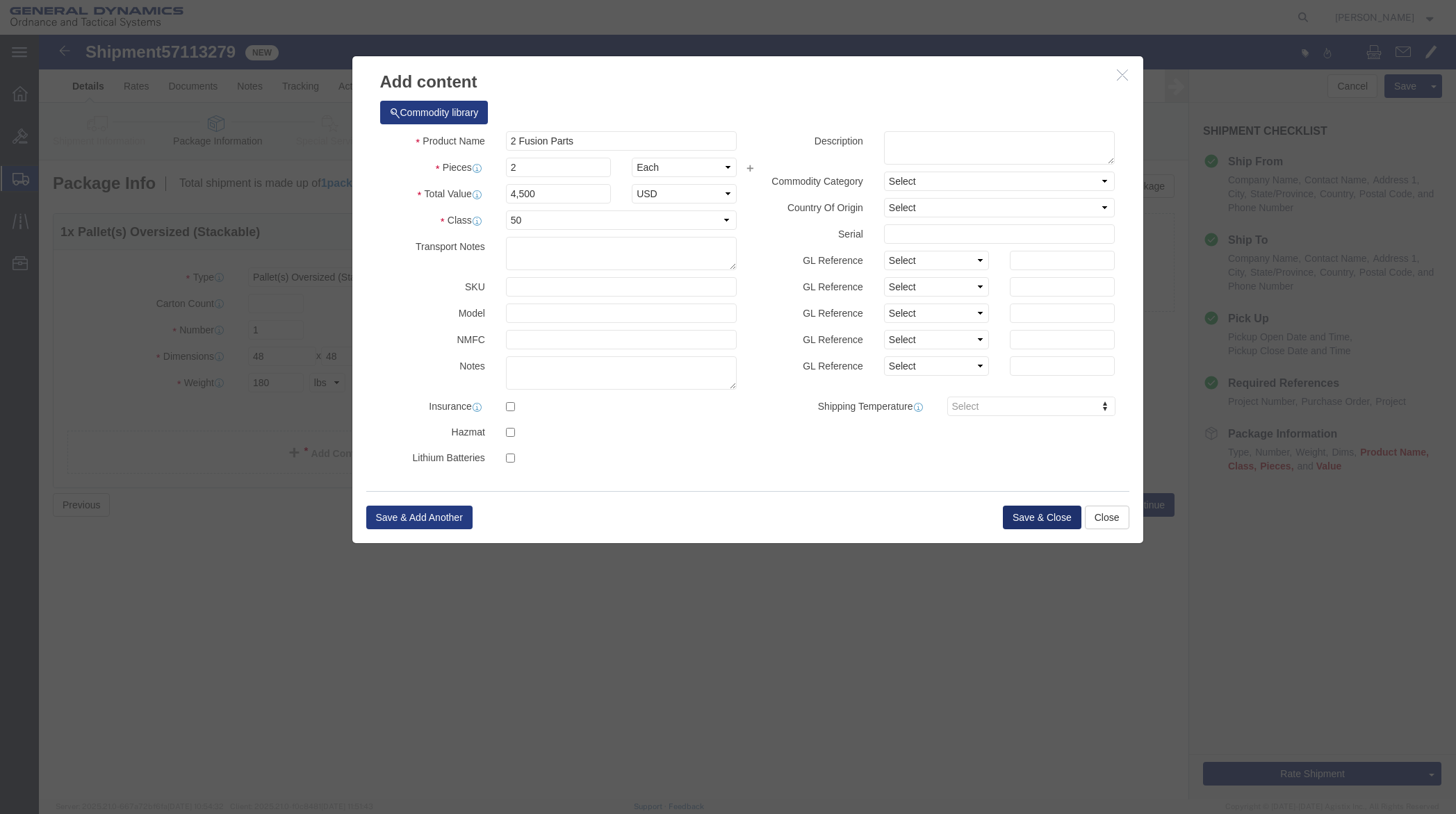
click button "Save & Close"
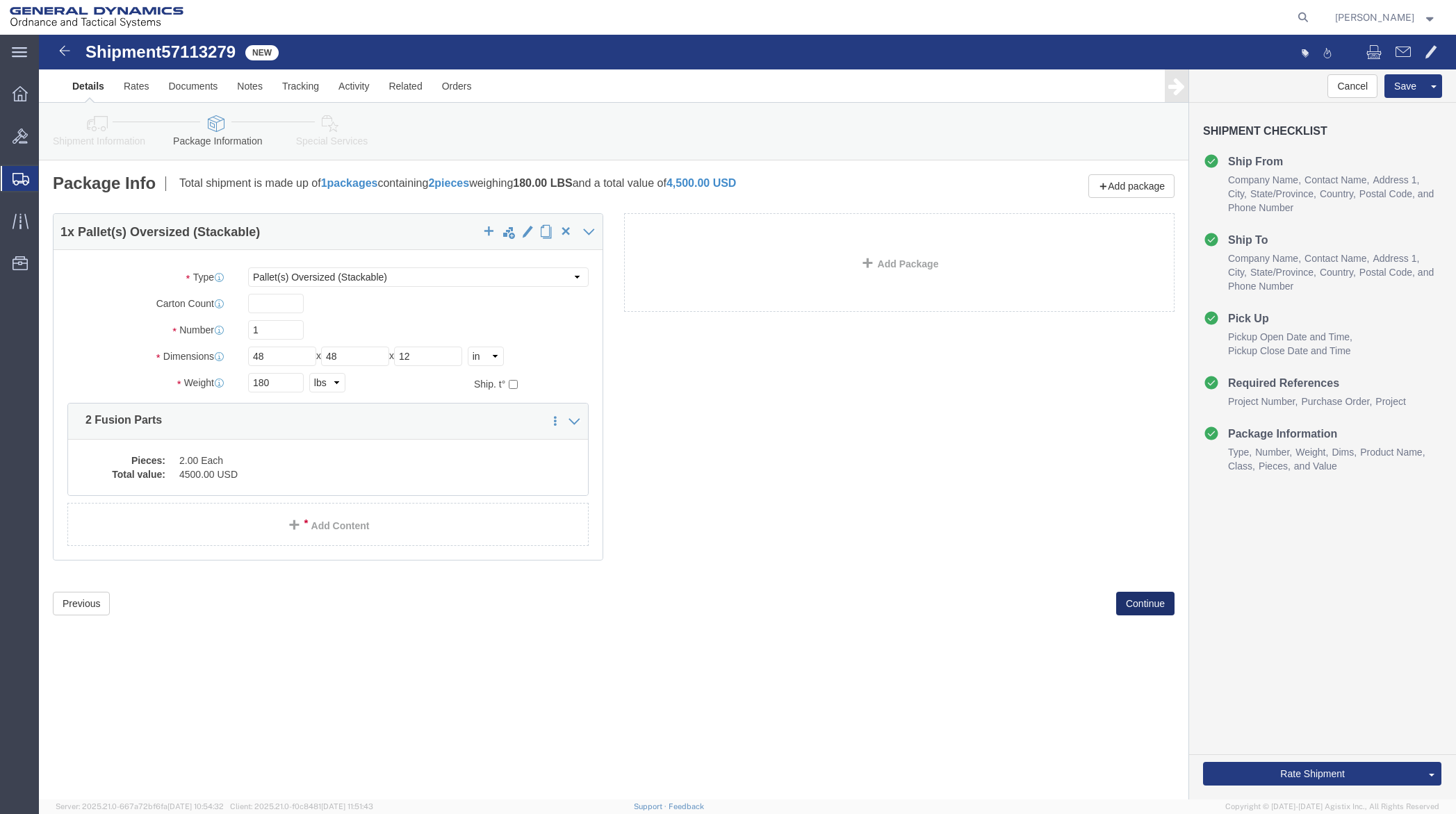
click button "Continue"
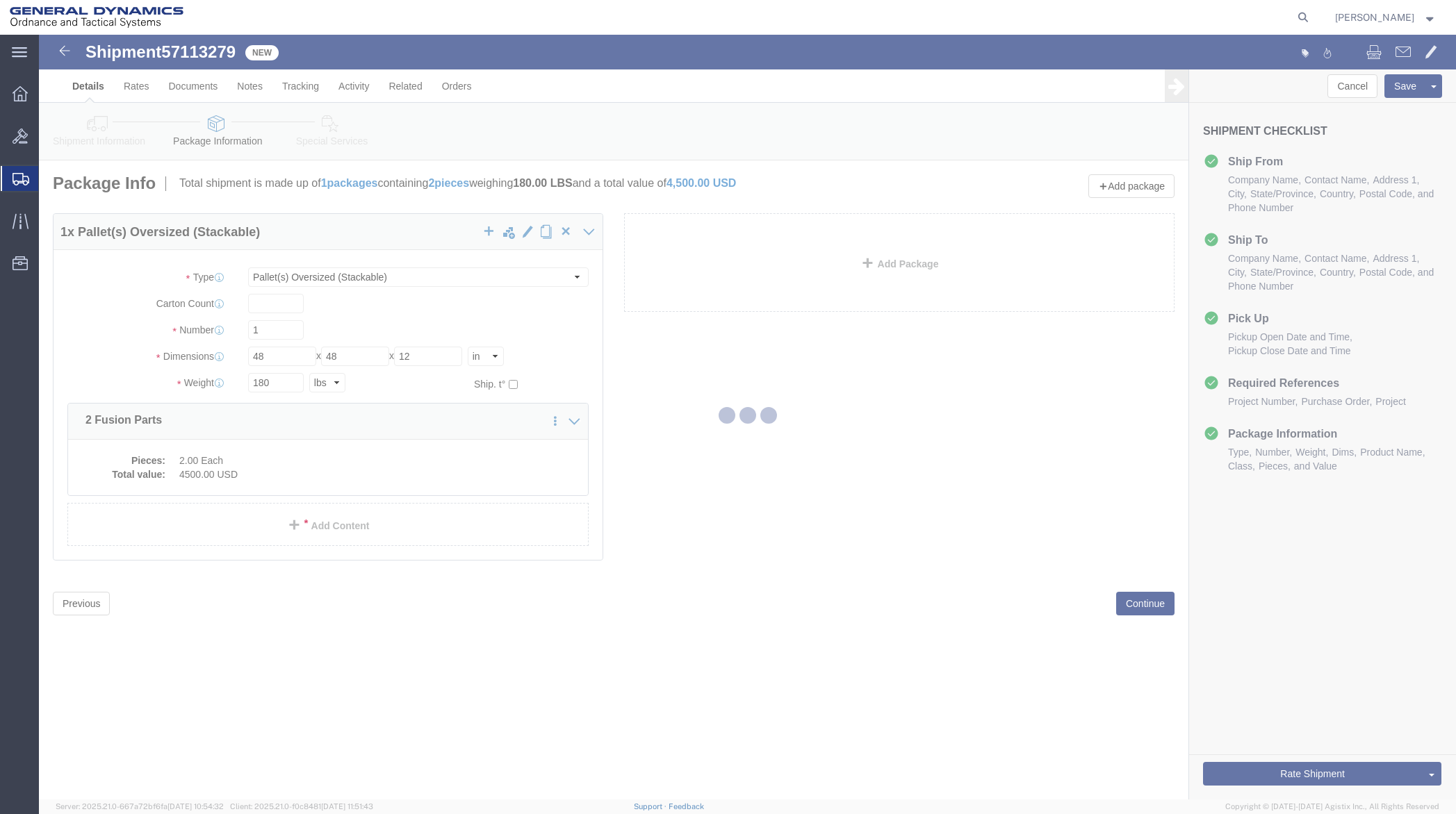
select select
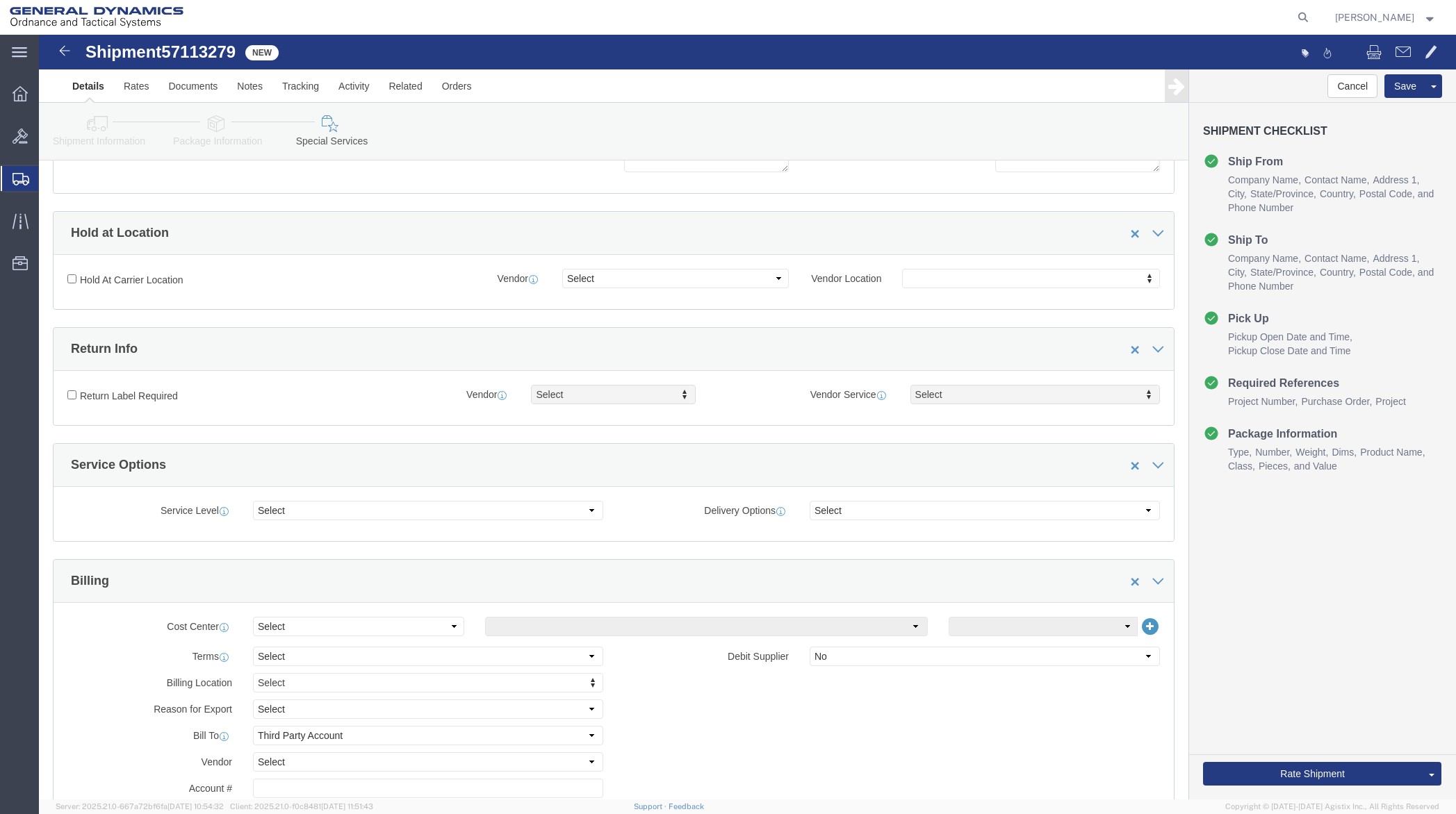
scroll to position [208, 0]
click select "Select Buyer Cost Center Department Operations Number Order Number Sales Person"
select select "DEPARTMENT"
click select "Select Buyer Cost Center Department Operations Number Order Number Sales Person"
click select "Select Anniston Bothell Camden Defuniak Springs GDAS Garland Huntsville Joplin …"
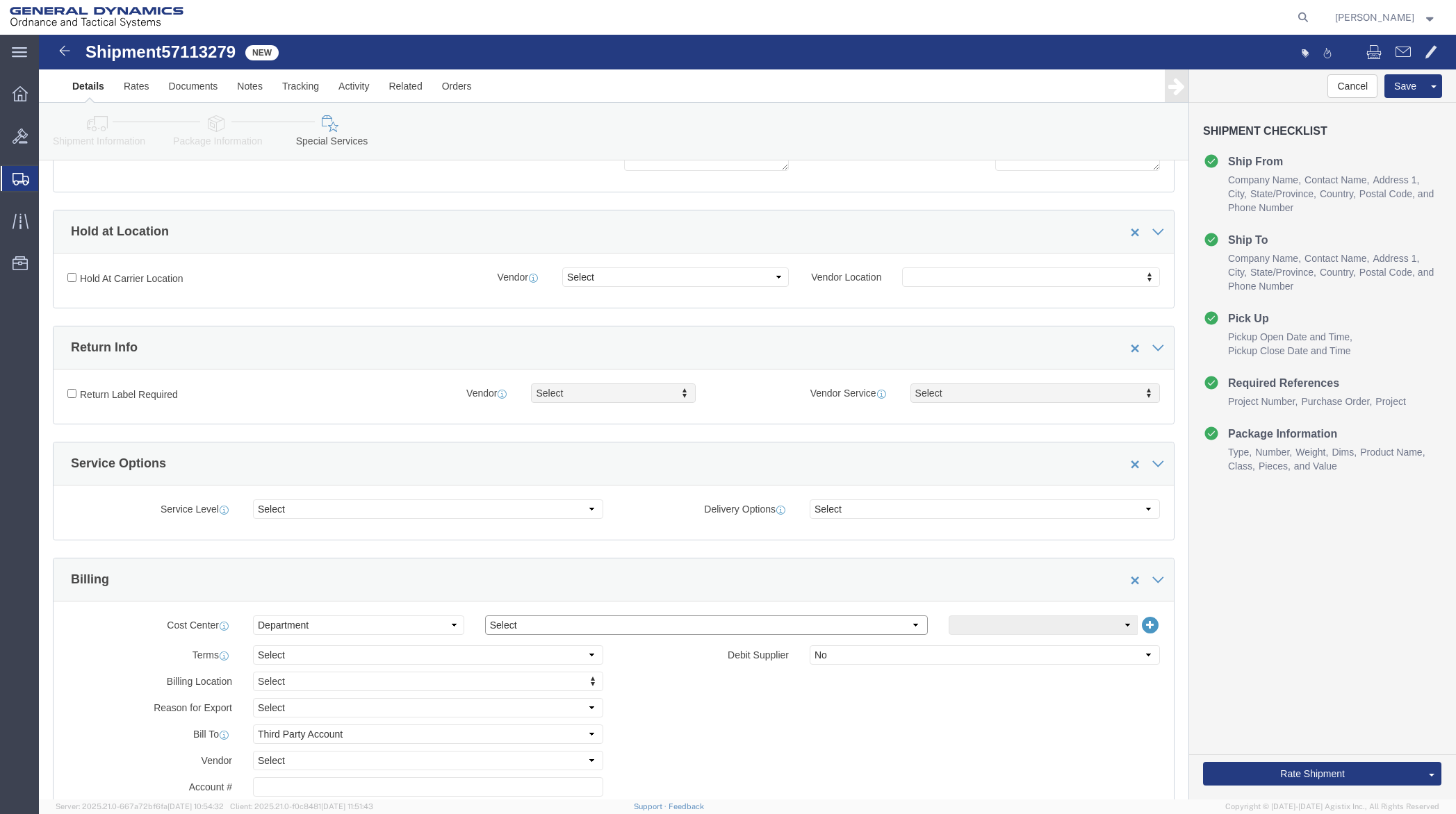
select select "1923981"
click select "Select Anniston Bothell Camden Defuniak Springs GDAS Garland Huntsville Joplin …"
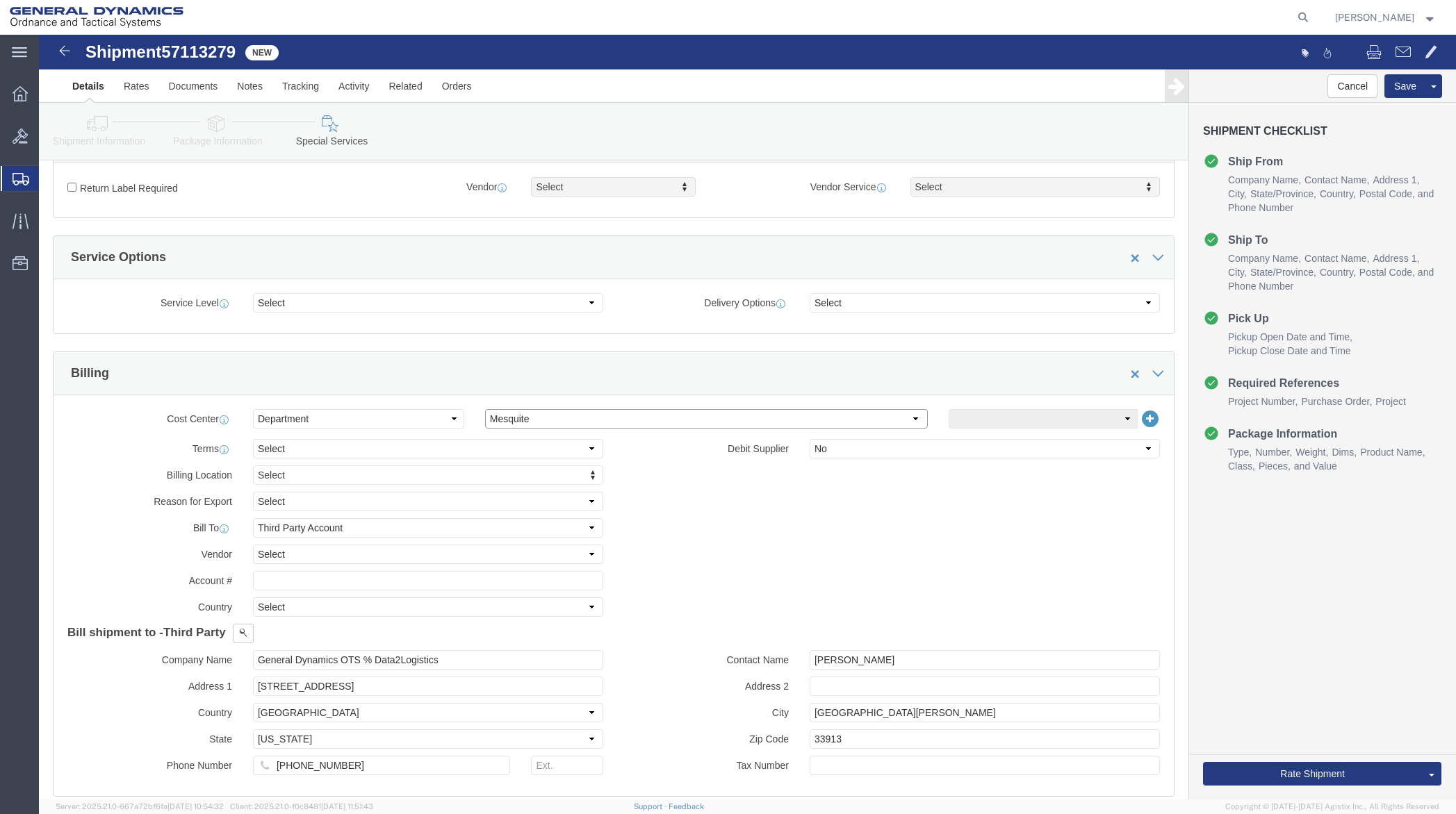
scroll to position [417, 0]
click select "Select DHL FedEx Express UPS"
select select "FedEx Express"
click select "Select DHL FedEx Express UPS"
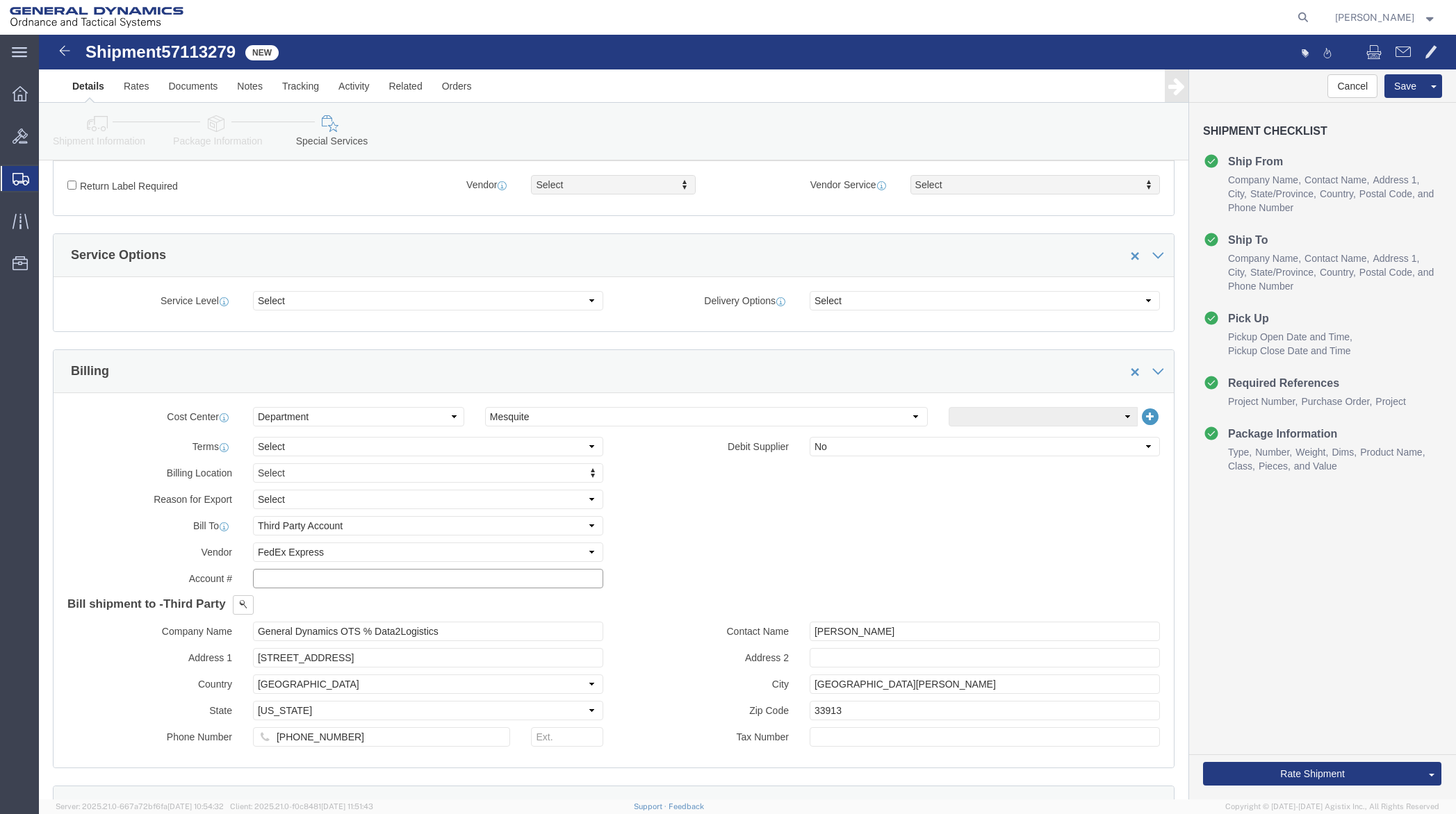
click input "text"
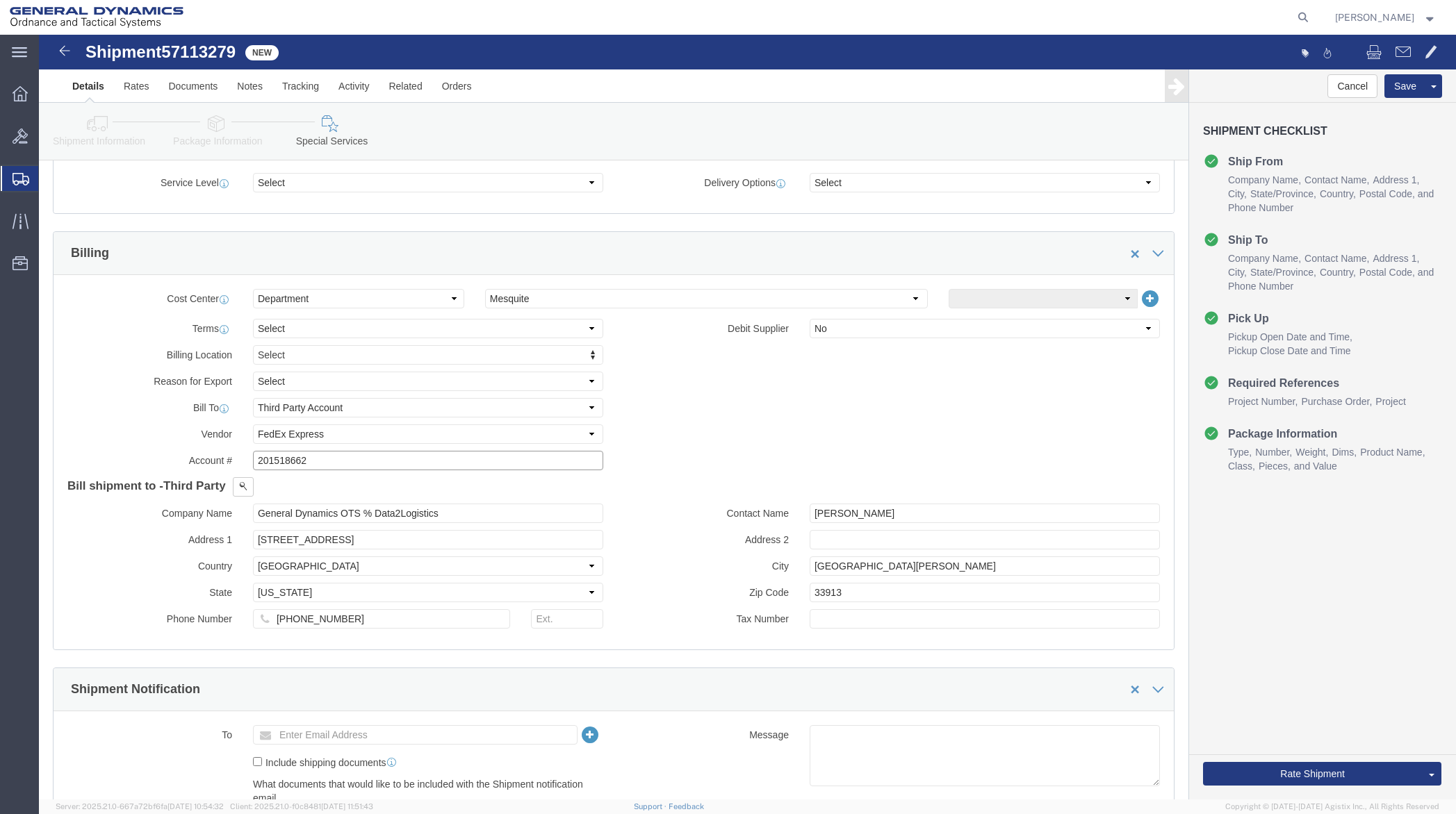
scroll to position [556, 0]
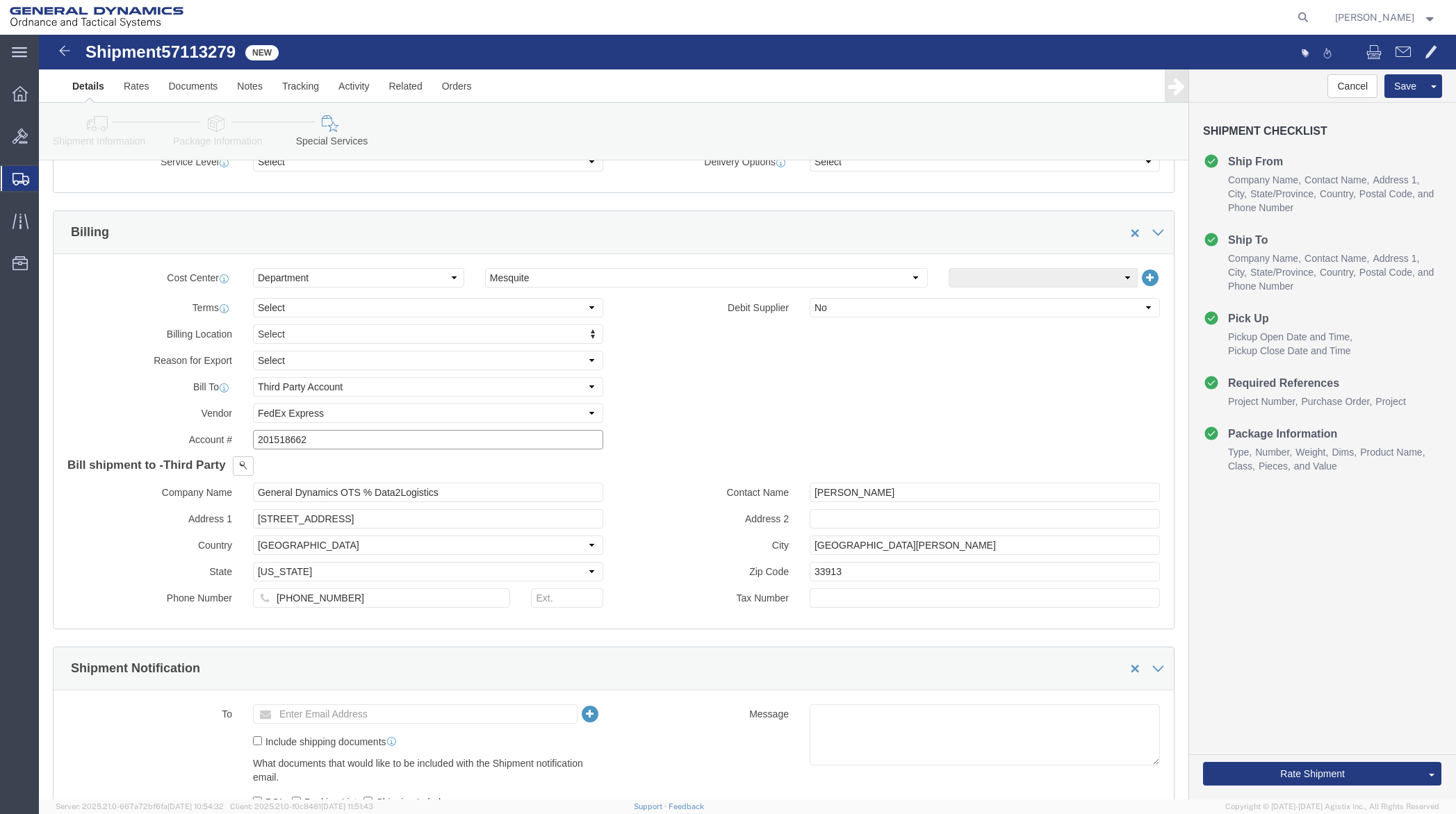
type input "201518662"
drag, startPoint x: 335, startPoint y: 487, endPoint x: 197, endPoint y: 483, distance: 138.1
click div "Address 1 12631 Westlinks Drive"
type input "PO BOX 51050"
drag, startPoint x: 305, startPoint y: 567, endPoint x: 202, endPoint y: 574, distance: 103.2
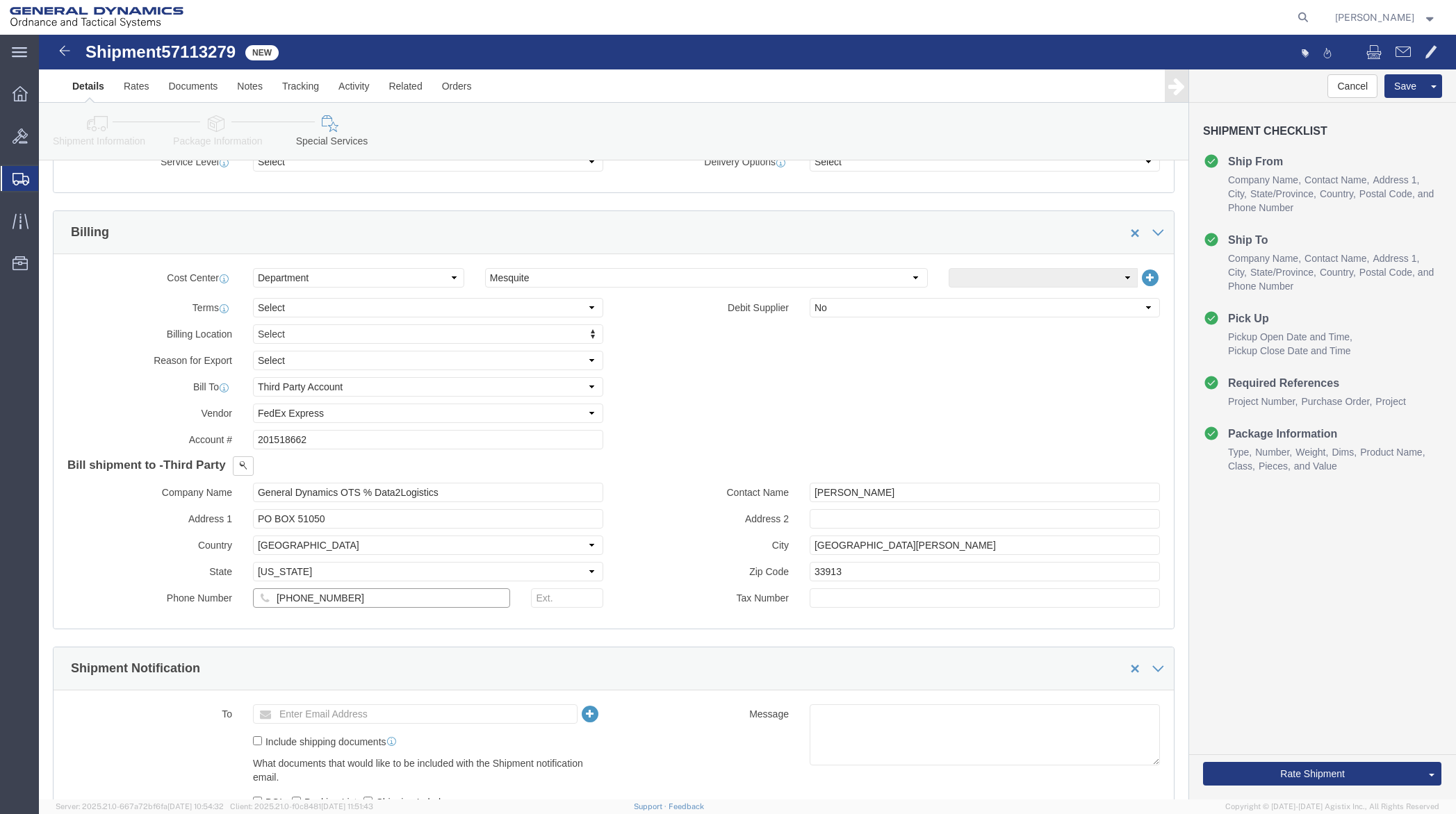
click div "239-425-8076"
drag, startPoint x: 889, startPoint y: 453, endPoint x: 696, endPoint y: 469, distance: 193.7
click div "Contact Name Morgan Bushway Address 2 City Fort Myers Zip Code 33913 Tax Number"
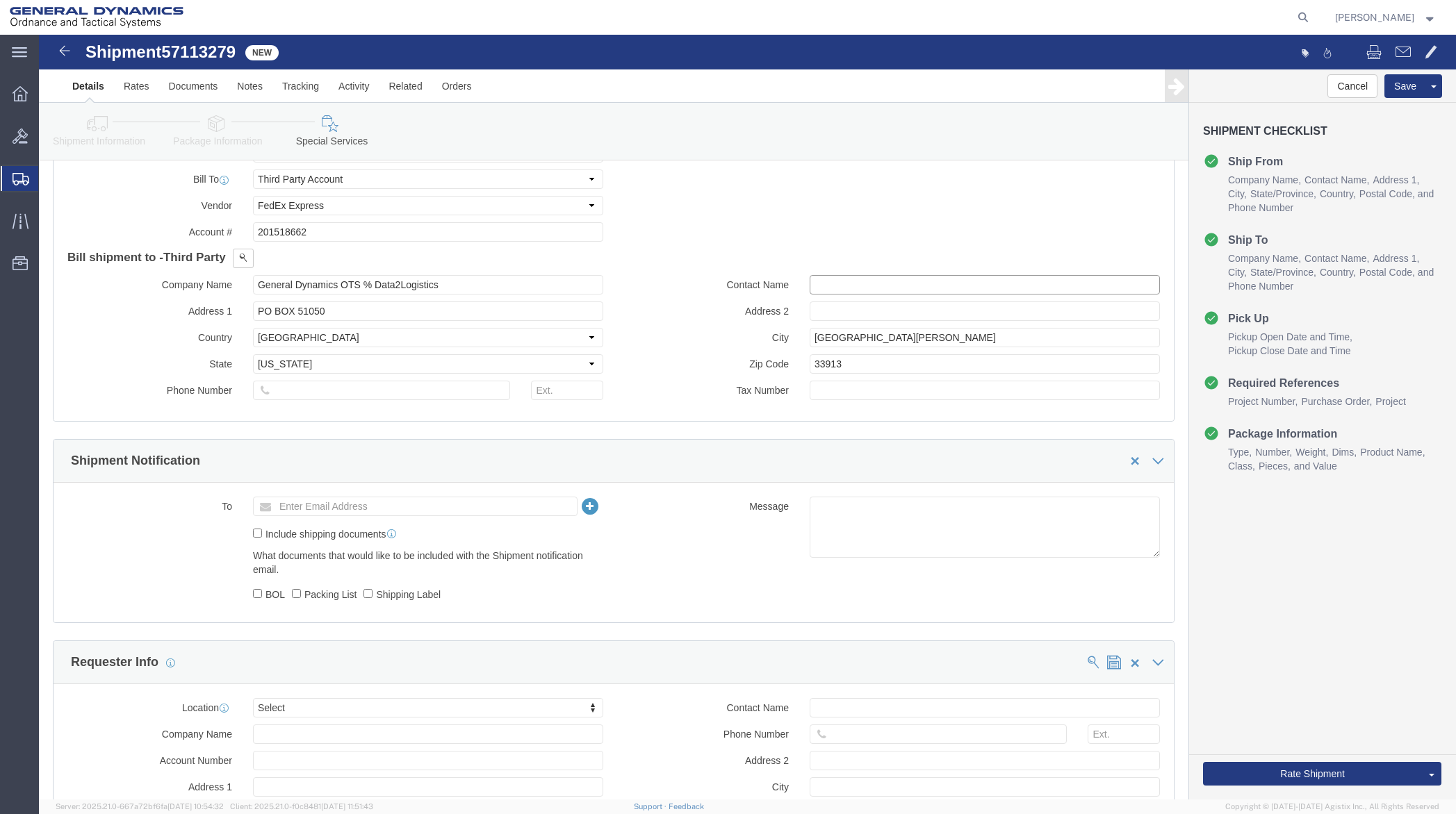
scroll to position [764, 0]
click button "Rate Shipment"
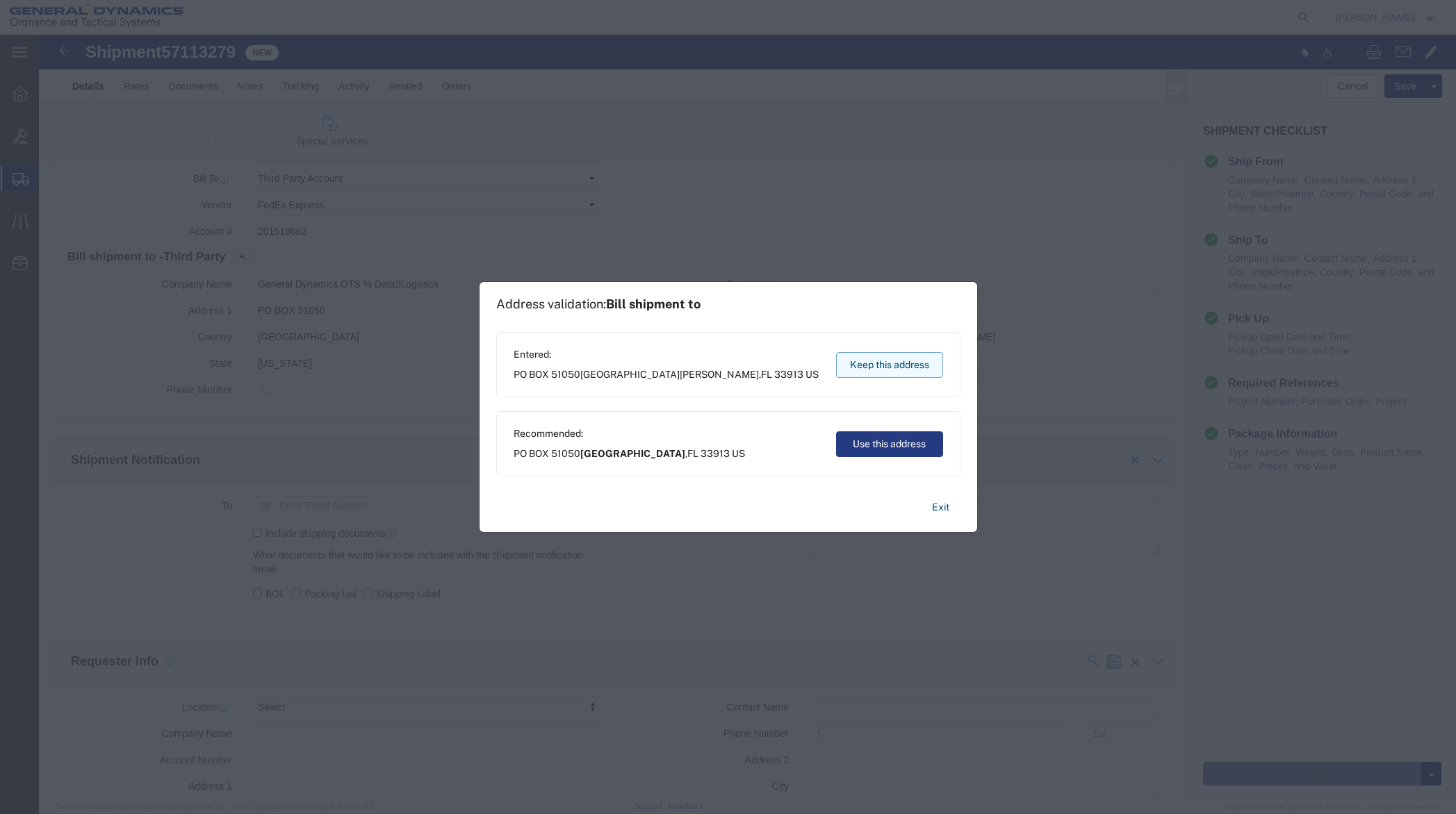
click at [891, 366] on button "Keep this address" at bounding box center [889, 365] width 107 height 26
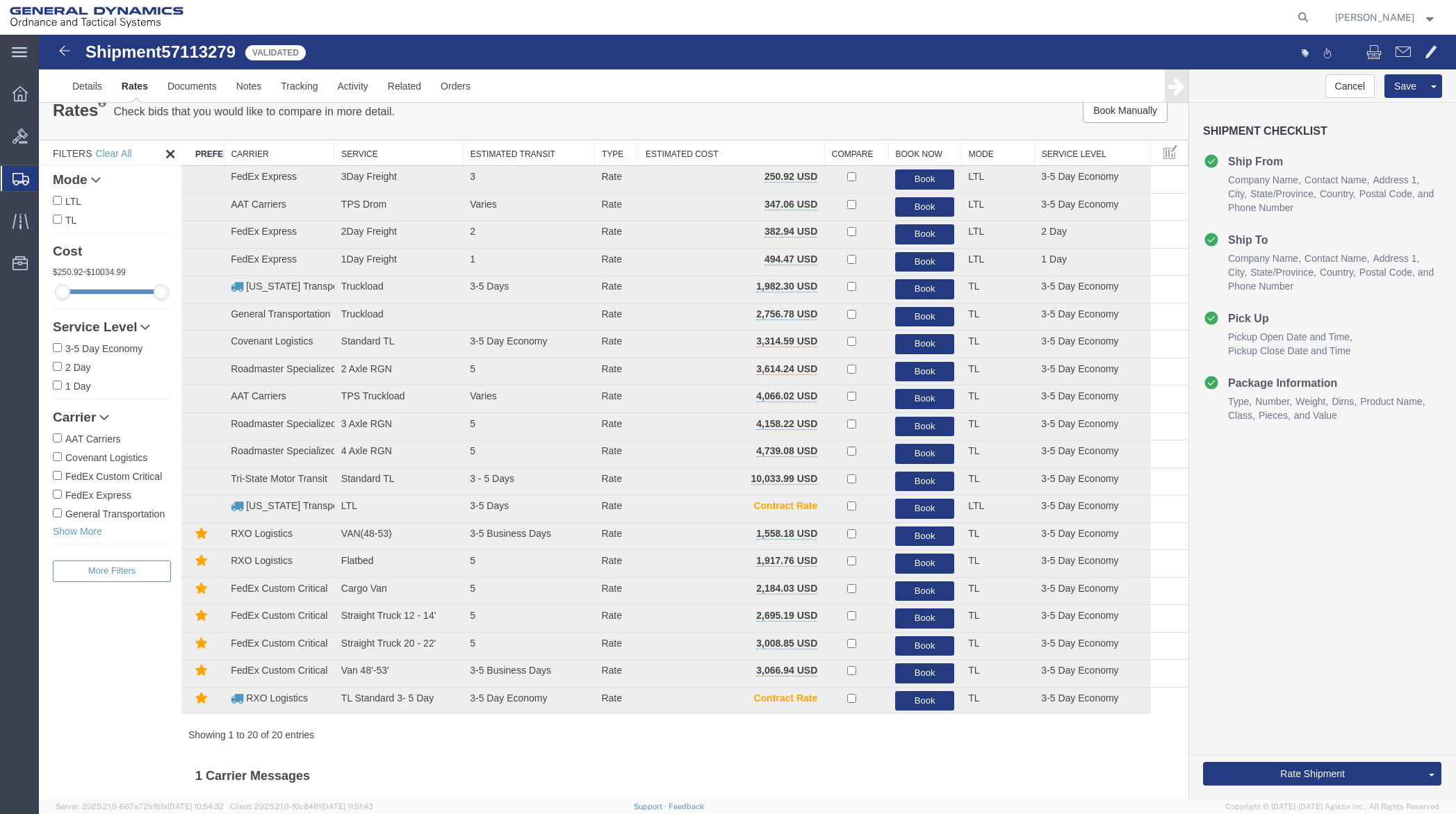
scroll to position [0, 0]
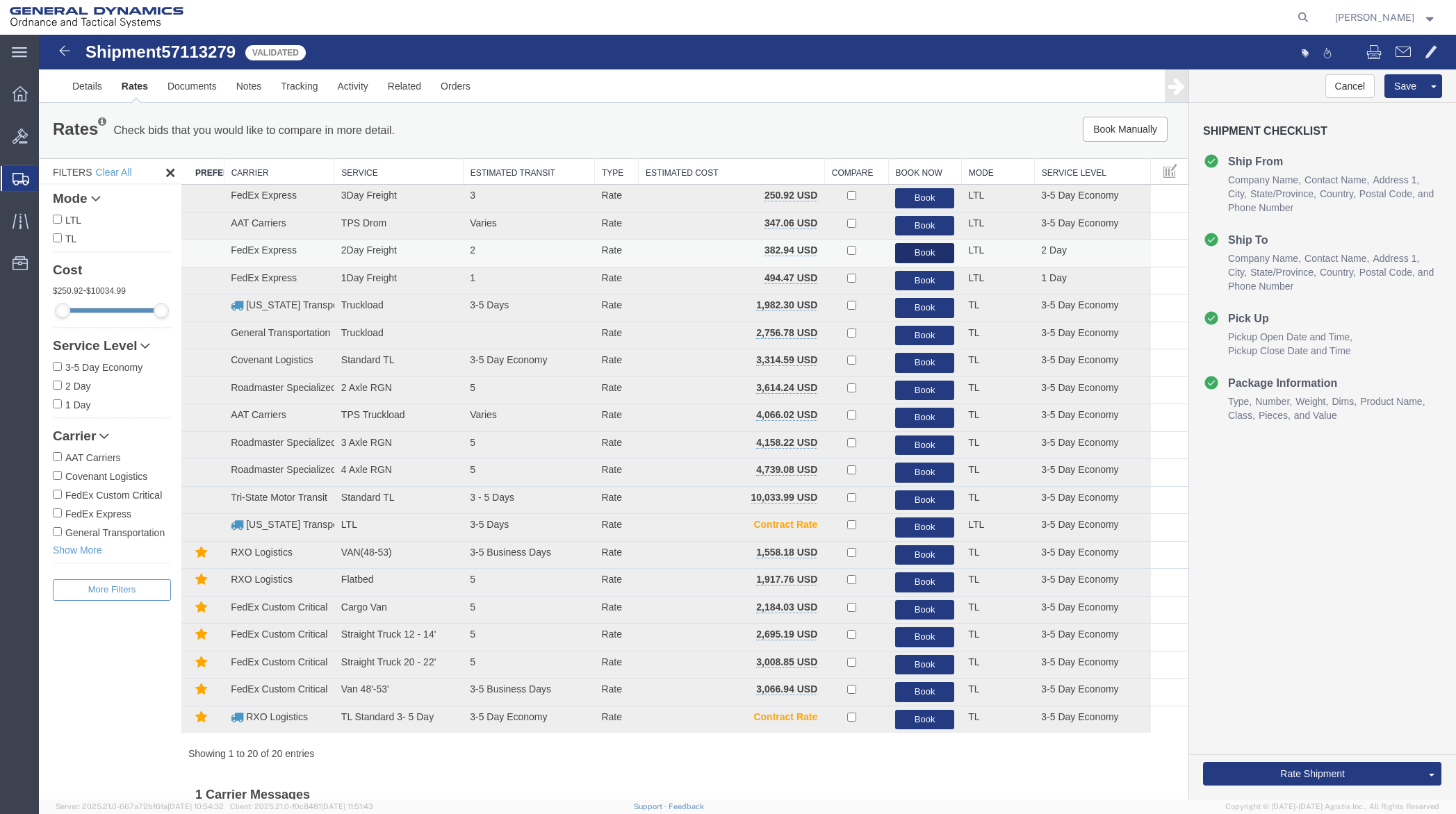
click at [918, 249] on button "Book" at bounding box center [925, 253] width 59 height 20
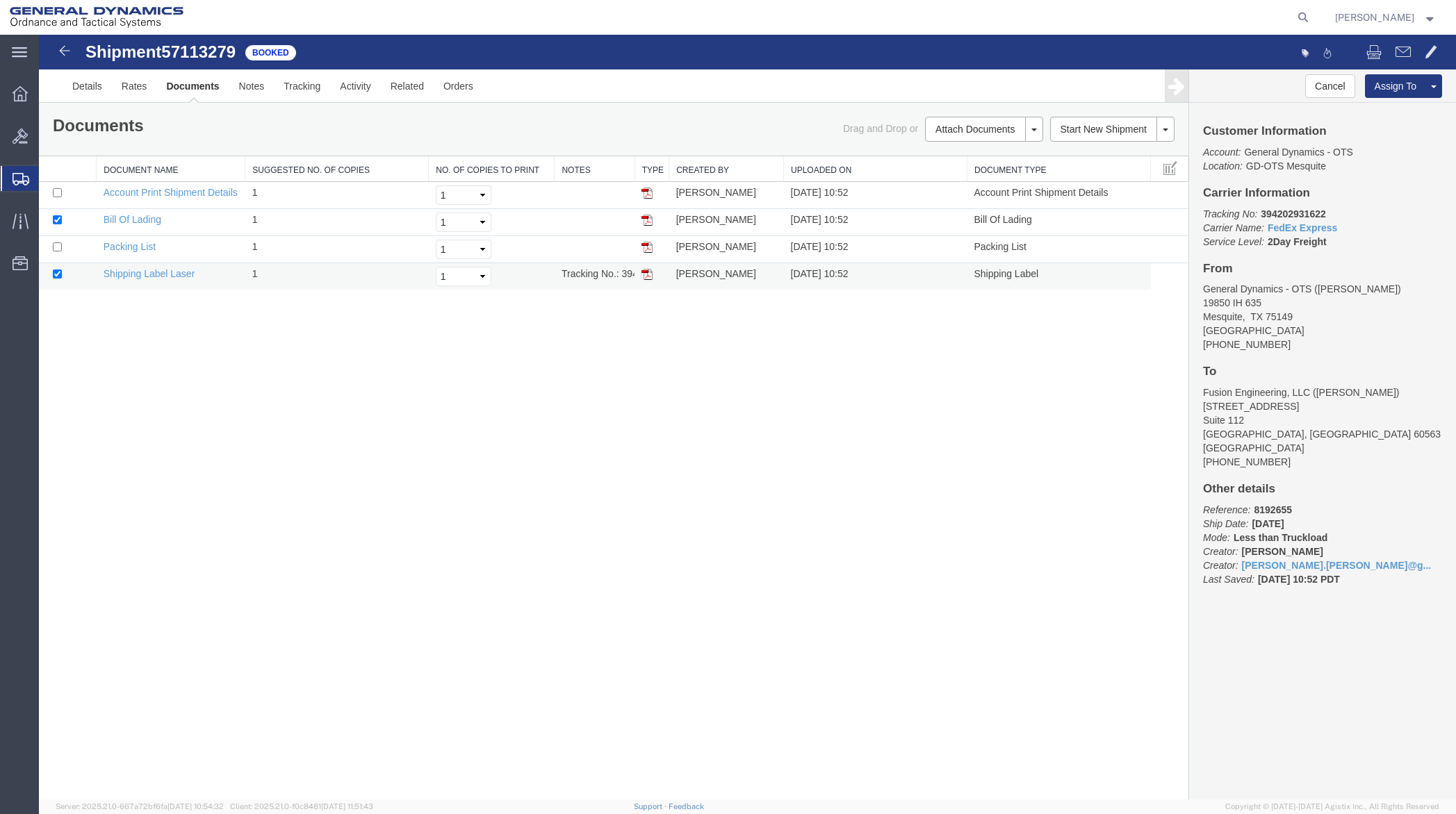
click at [644, 276] on img at bounding box center [647, 274] width 11 height 11
click at [649, 245] on img at bounding box center [647, 248] width 11 height 11
click at [646, 219] on img at bounding box center [647, 220] width 11 height 11
click at [95, 86] on link "Details" at bounding box center [87, 86] width 49 height 34
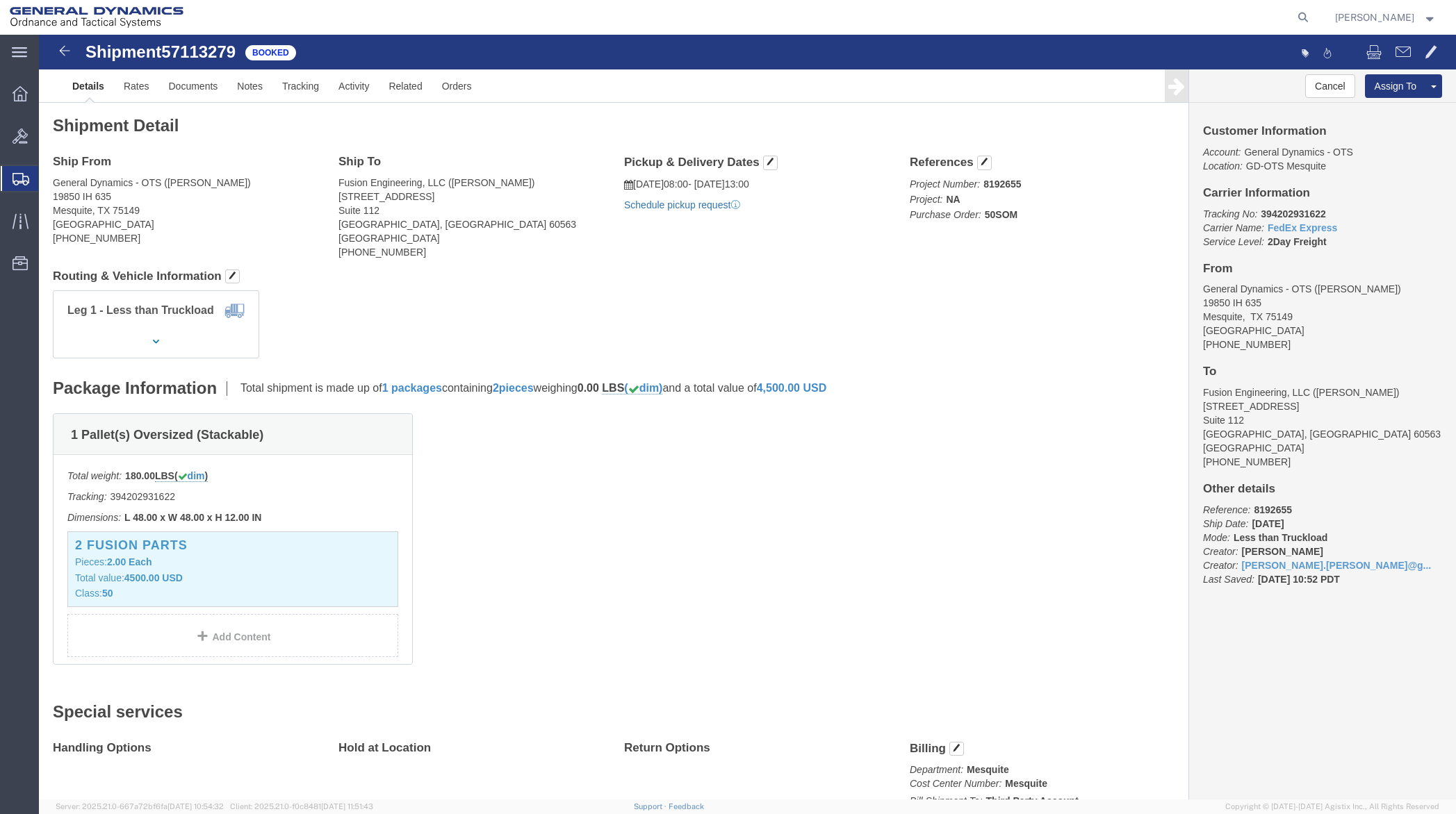
click link "Schedule pickup request"
